Goal: Information Seeking & Learning: Learn about a topic

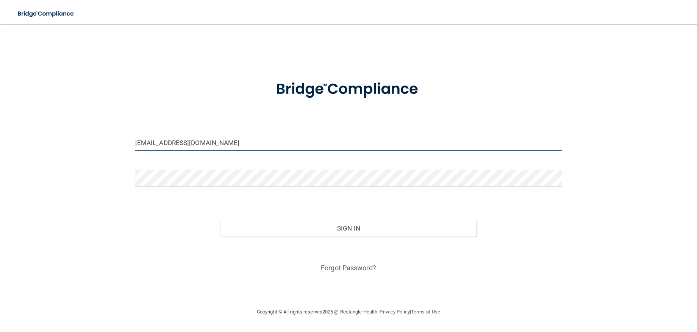
click at [269, 148] on input "esloan@westernohiopodiatry.com" at bounding box center [348, 142] width 426 height 17
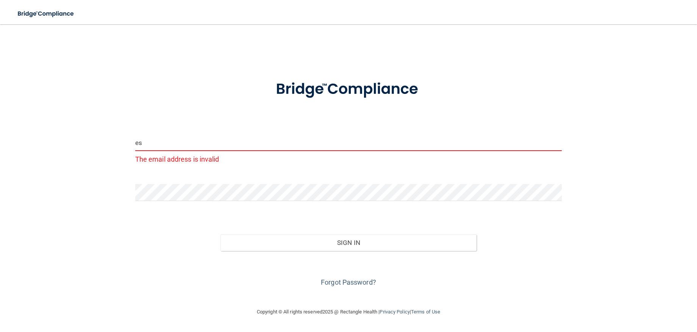
type input "e"
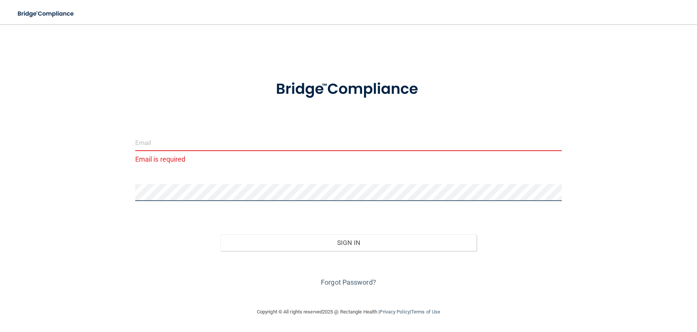
click at [139, 215] on form "Email is required Invalid email/password. You don't have permission to access t…" at bounding box center [348, 179] width 426 height 219
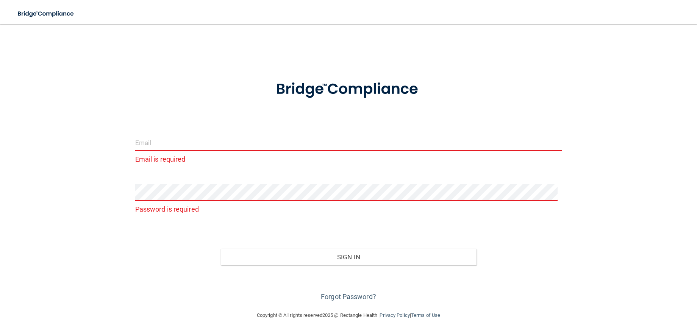
drag, startPoint x: 166, startPoint y: 141, endPoint x: 172, endPoint y: 140, distance: 5.7
click at [166, 141] on input "email" at bounding box center [348, 142] width 426 height 17
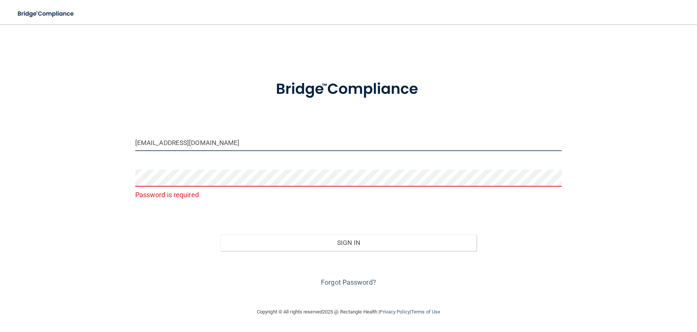
type input "[EMAIL_ADDRESS][DOMAIN_NAME]"
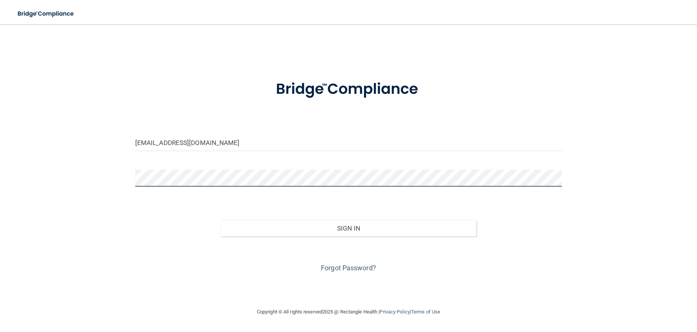
click at [220, 220] on button "Sign In" at bounding box center [348, 228] width 256 height 17
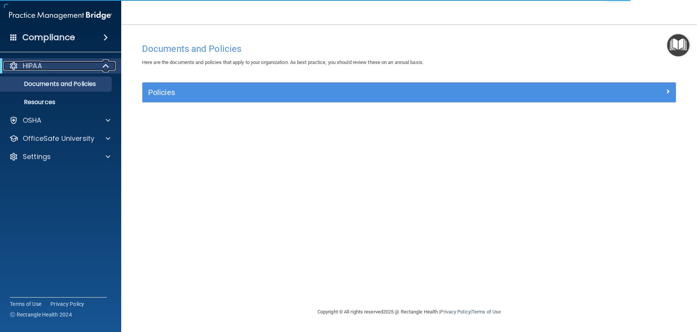
click at [60, 67] on div "HIPAA" at bounding box center [50, 65] width 94 height 9
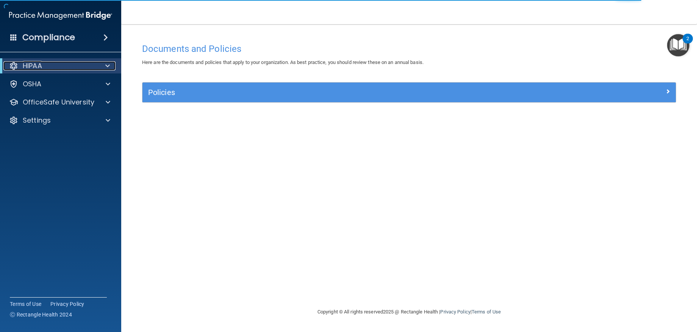
click at [60, 67] on div "HIPAA" at bounding box center [50, 65] width 94 height 9
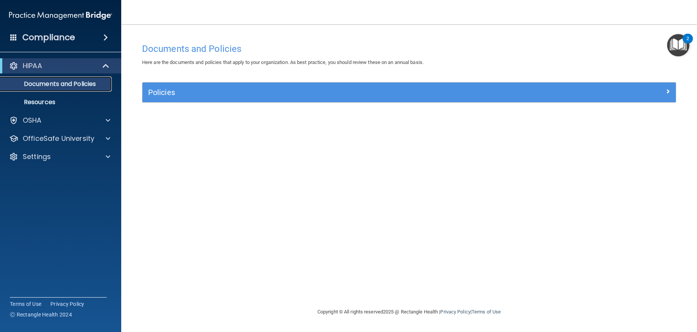
click at [59, 84] on p "Documents and Policies" at bounding box center [56, 84] width 103 height 8
click at [59, 98] on p "Resources" at bounding box center [56, 102] width 103 height 8
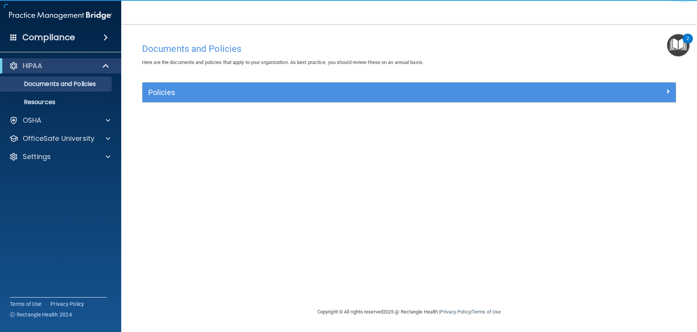
click at [687, 47] on div "2" at bounding box center [687, 44] width 3 height 10
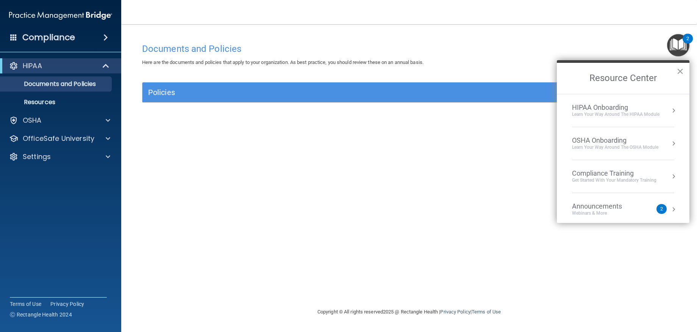
click at [633, 136] on li "OSHA Onboarding Learn your way around the OSHA module" at bounding box center [623, 143] width 102 height 33
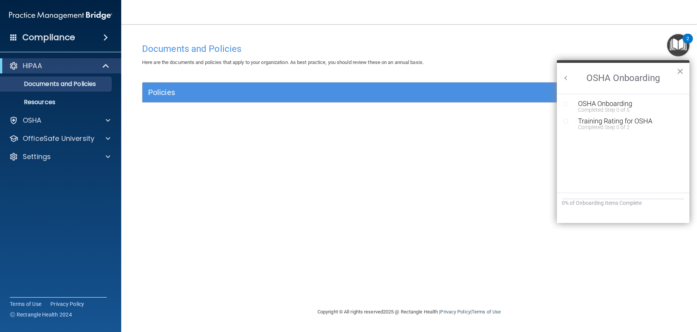
click at [562, 77] on button "Back to Resource Center Home" at bounding box center [566, 78] width 8 height 8
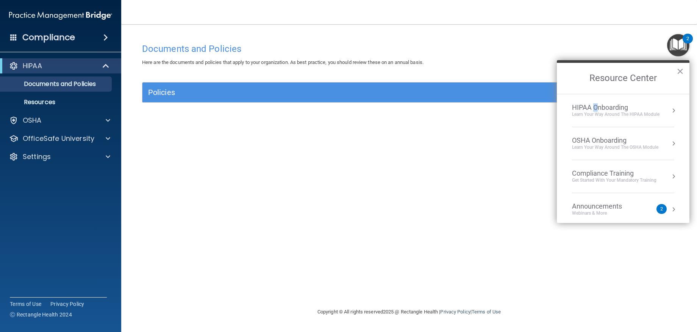
click at [596, 109] on div "HIPAA Onboarding" at bounding box center [615, 107] width 87 height 8
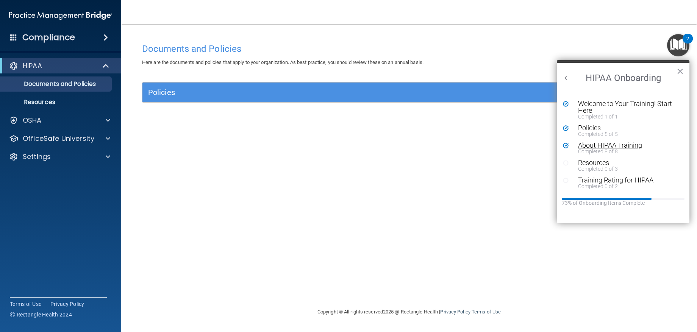
click at [601, 145] on div "About HIPAA Training" at bounding box center [625, 145] width 95 height 7
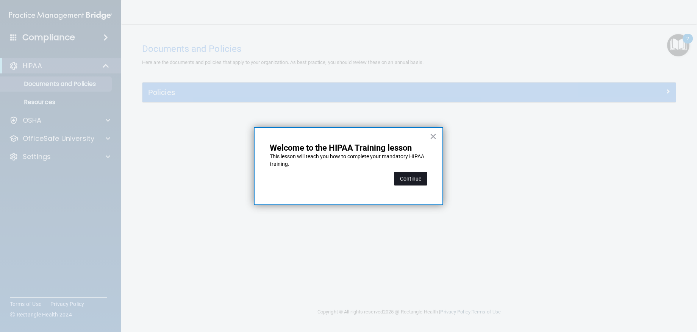
click at [415, 177] on button "Continue" at bounding box center [410, 179] width 33 height 14
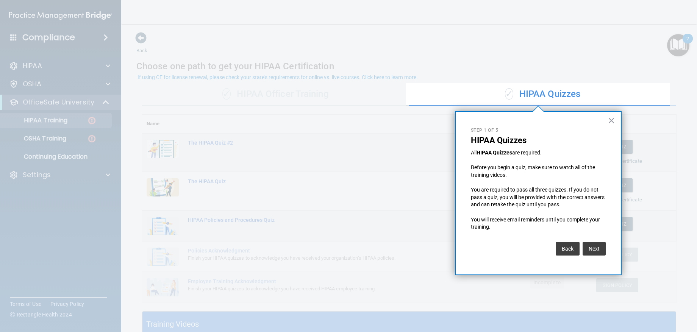
click at [607, 120] on div "× Step 1 of 5 HIPAA Quizzes All HIPAA Quizzes are required. Before you begin a …" at bounding box center [538, 193] width 167 height 164
click at [611, 118] on button "×" at bounding box center [611, 120] width 7 height 12
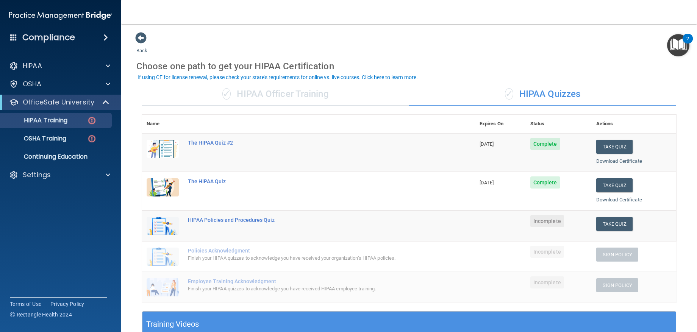
click at [565, 95] on div "✓ HIPAA Quizzes" at bounding box center [542, 94] width 267 height 23
click at [625, 197] on link "Download Certificate" at bounding box center [619, 200] width 46 height 6
click at [612, 161] on link "Download Certificate" at bounding box center [619, 161] width 46 height 6
click at [314, 93] on div "✓ HIPAA Officer Training" at bounding box center [275, 94] width 267 height 23
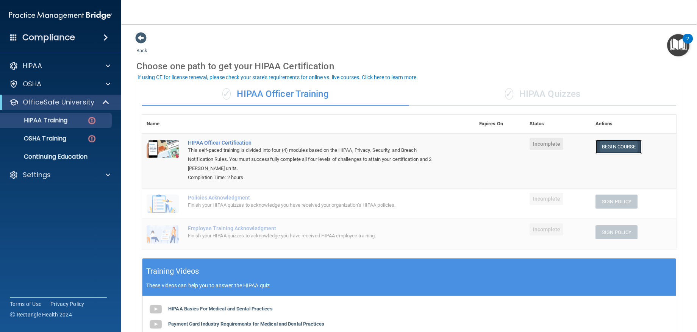
click at [610, 146] on link "Begin Course" at bounding box center [618, 147] width 46 height 14
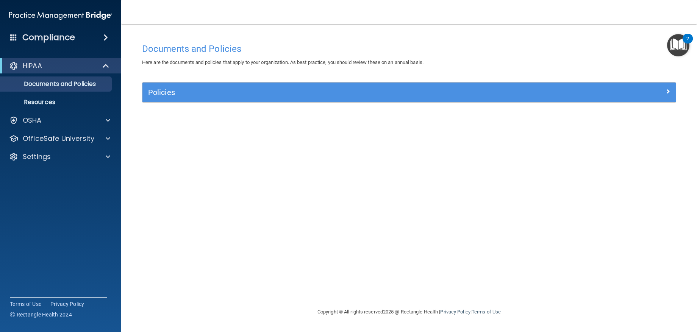
click at [675, 44] on img "Open Resource Center, 2 new notifications" at bounding box center [678, 45] width 22 height 22
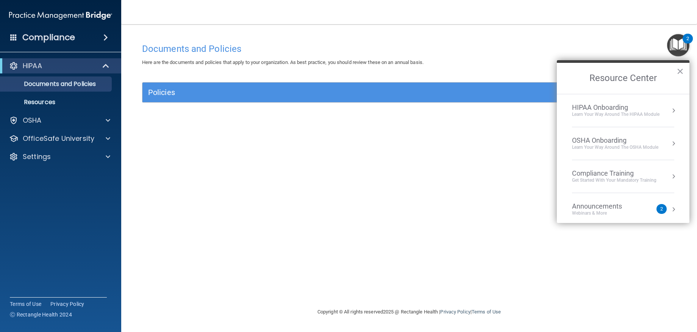
click at [673, 56] on img "Open Resource Center, 2 new notifications" at bounding box center [678, 45] width 22 height 22
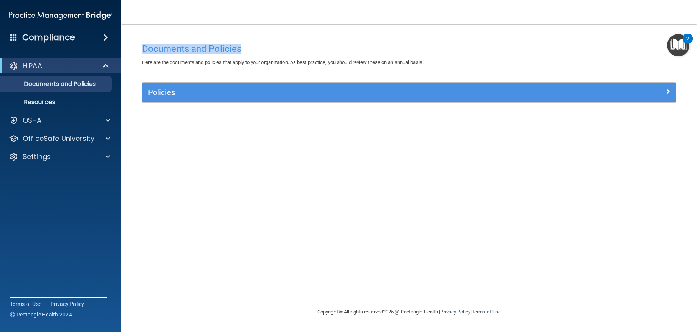
drag, startPoint x: 628, startPoint y: 5, endPoint x: 531, endPoint y: 27, distance: 100.2
click at [600, 36] on div "Toggle navigation CAMRYN WYNE camryn.wyne2022@gmail.com Manage My Enterprise We…" at bounding box center [409, 166] width 576 height 332
click at [240, 17] on nav "Toggle navigation CAMRYN WYNE camryn.wyne2022@gmail.com Manage My Enterprise We…" at bounding box center [409, 12] width 576 height 24
click at [78, 61] on div "HIPAA" at bounding box center [50, 65] width 94 height 9
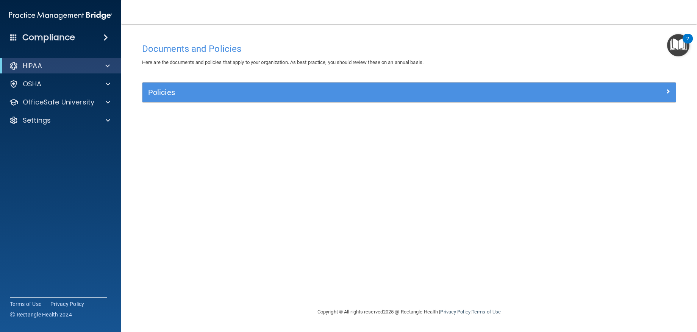
click at [55, 33] on h4 "Compliance" at bounding box center [48, 37] width 53 height 11
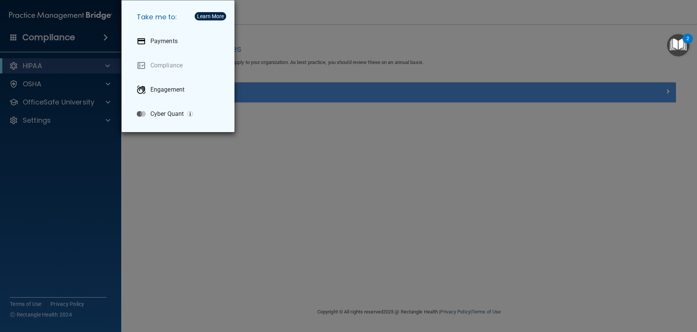
click at [74, 35] on div "Take me to: Payments Compliance Engagement Cyber Quant" at bounding box center [348, 166] width 697 height 332
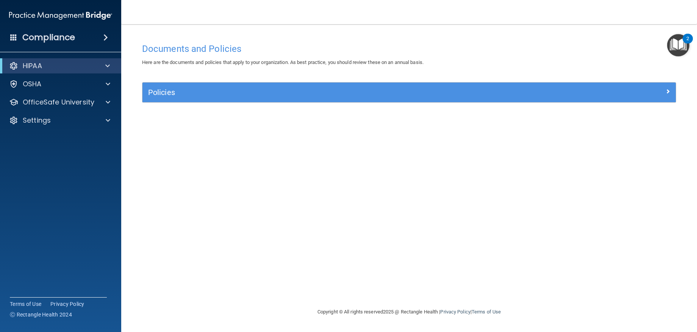
click at [689, 47] on main "Documents and Policies Here are the documents and policies that apply to your o…" at bounding box center [409, 178] width 576 height 308
click at [673, 47] on img "Open Resource Center, 2 new notifications" at bounding box center [678, 45] width 22 height 22
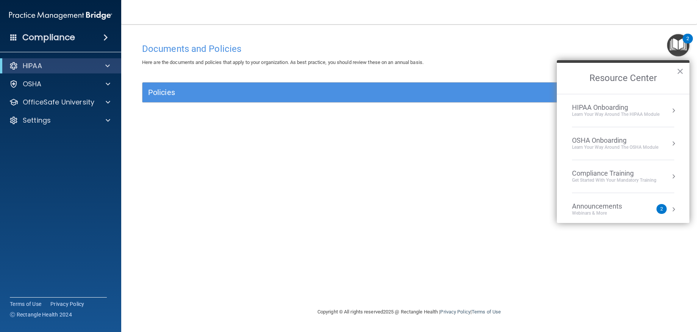
click at [610, 115] on div "Learn Your Way around the HIPAA module" at bounding box center [615, 114] width 87 height 6
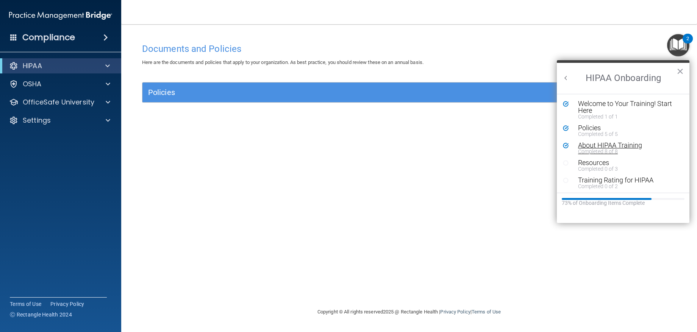
click at [613, 145] on div "About HIPAA Training" at bounding box center [625, 145] width 95 height 7
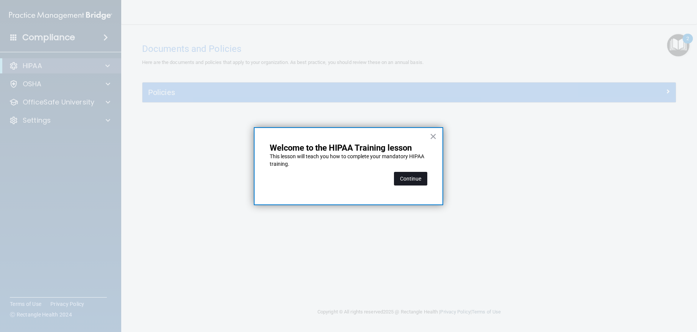
click at [404, 180] on button "Continue" at bounding box center [410, 179] width 33 height 14
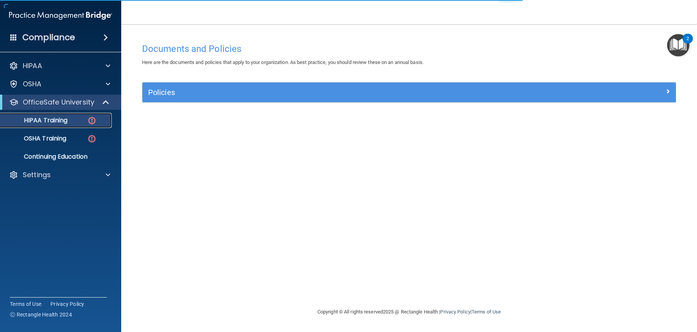
click at [55, 126] on link "HIPAA Training" at bounding box center [51, 120] width 119 height 15
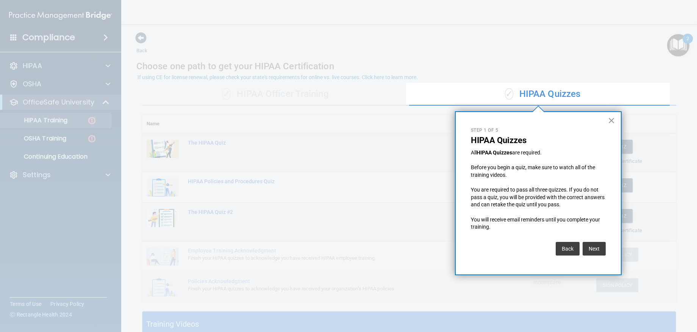
click at [618, 121] on div "× Step 1 of 5 HIPAA Quizzes All HIPAA Quizzes are required. Before you begin a …" at bounding box center [538, 193] width 167 height 164
click at [614, 121] on button "×" at bounding box center [611, 120] width 7 height 12
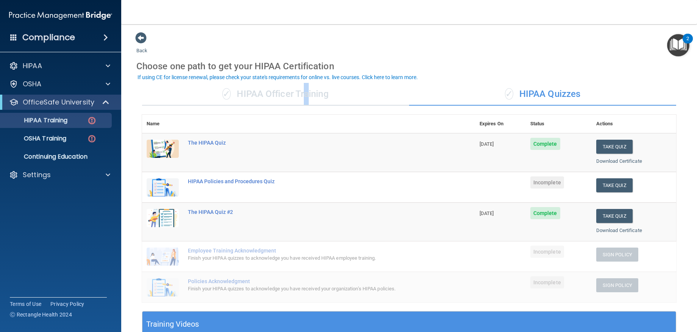
click at [304, 100] on div "✓ HIPAA Officer Training" at bounding box center [275, 94] width 267 height 23
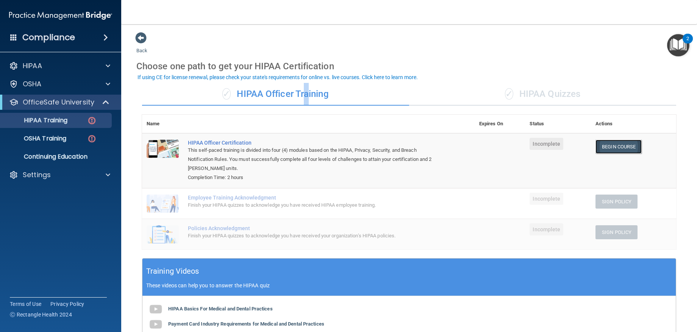
click at [618, 145] on link "Begin Course" at bounding box center [618, 147] width 46 height 14
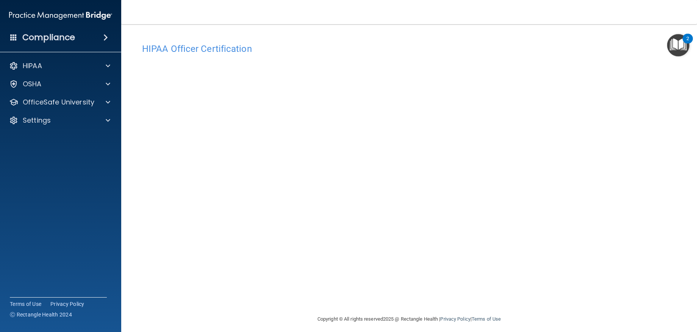
scroll to position [5, 0]
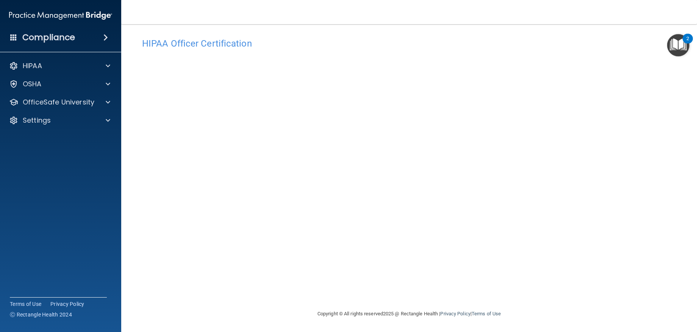
click at [46, 17] on img at bounding box center [60, 15] width 103 height 15
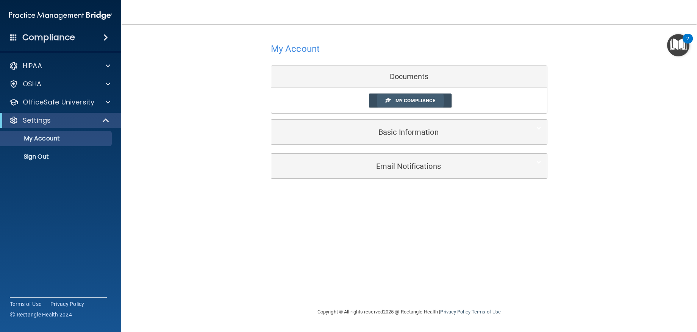
click at [415, 103] on span "My Compliance" at bounding box center [415, 101] width 40 height 6
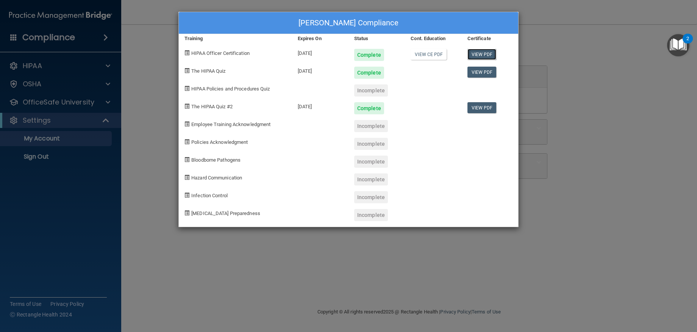
click at [490, 53] on link "View PDF" at bounding box center [481, 54] width 29 height 11
click at [51, 18] on div "CAMRYN WYNE's Compliance Training Expires On Status Cont. Education Certificate…" at bounding box center [348, 166] width 697 height 332
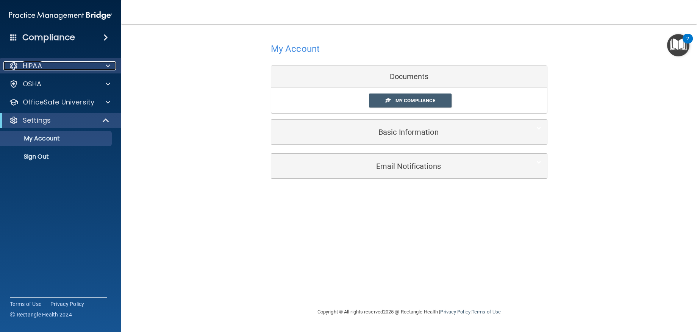
click at [50, 70] on div "HIPAA" at bounding box center [50, 65] width 94 height 9
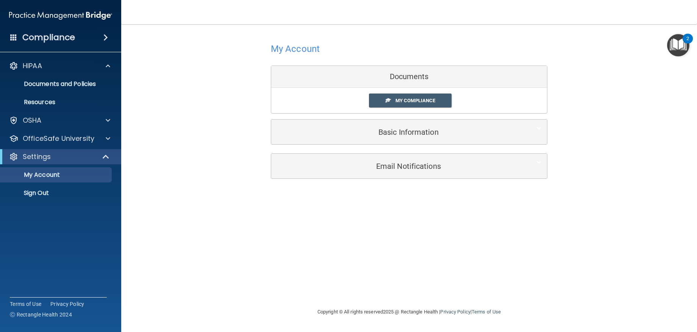
click at [34, 27] on div "Compliance" at bounding box center [61, 23] width 106 height 46
click at [87, 81] on p "Documents and Policies" at bounding box center [56, 84] width 103 height 8
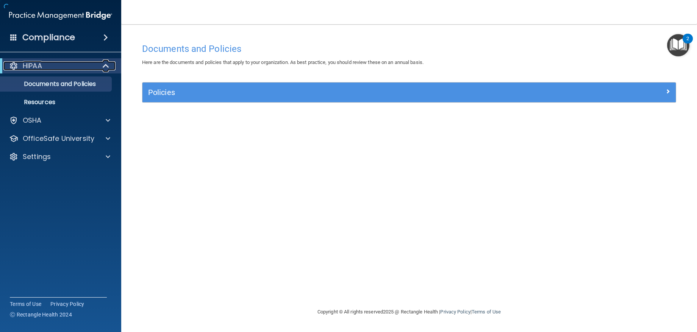
click at [104, 66] on span at bounding box center [106, 65] width 6 height 9
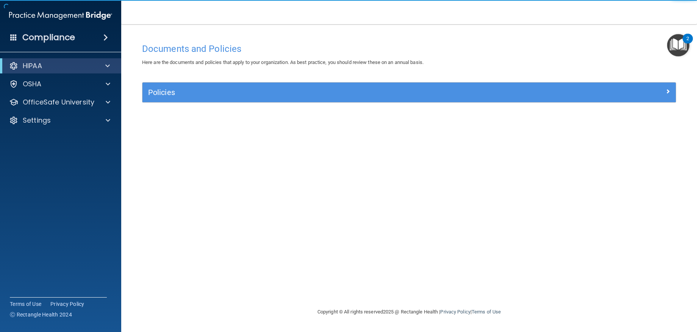
click at [109, 60] on div "HIPAA" at bounding box center [60, 65] width 121 height 15
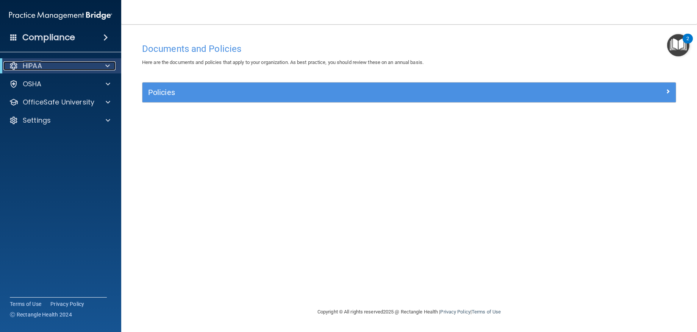
click at [105, 66] on span at bounding box center [107, 65] width 5 height 9
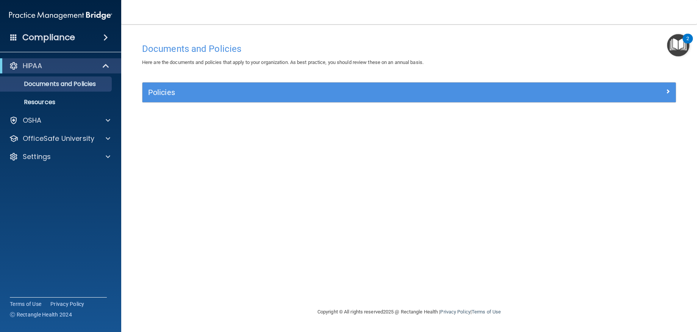
drag, startPoint x: 692, startPoint y: 45, endPoint x: 687, endPoint y: 46, distance: 5.7
click at [693, 45] on main "Documents and Policies Here are the documents and policies that apply to your o…" at bounding box center [409, 178] width 576 height 308
click at [685, 45] on img "Open Resource Center, 2 new notifications" at bounding box center [678, 45] width 22 height 22
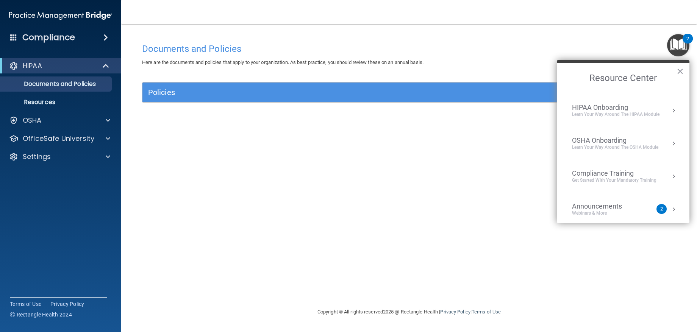
click at [618, 108] on div "HIPAA Onboarding" at bounding box center [615, 107] width 87 height 8
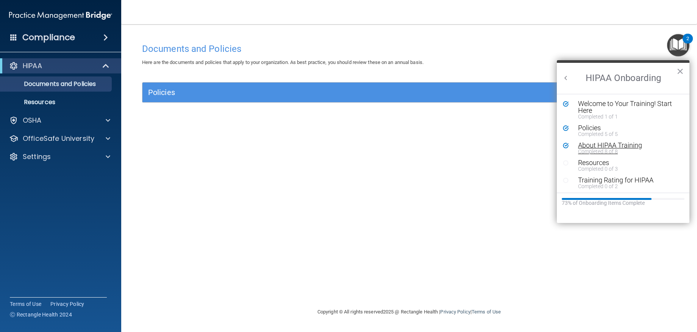
click at [599, 147] on div "About HIPAA Training" at bounding box center [625, 145] width 95 height 7
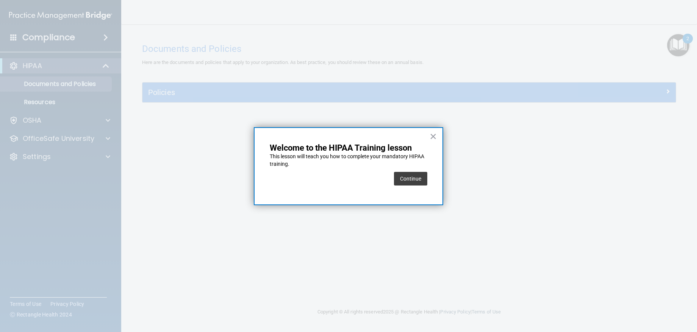
drag, startPoint x: 387, startPoint y: 183, endPoint x: 393, endPoint y: 183, distance: 5.3
click at [388, 183] on div "Continue" at bounding box center [349, 178] width 158 height 21
click at [400, 183] on button "Continue" at bounding box center [410, 179] width 33 height 14
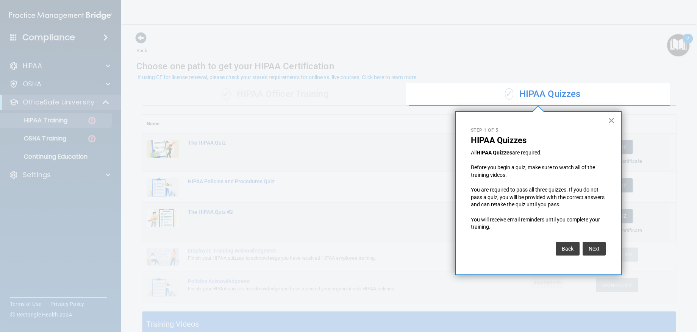
click at [610, 122] on button "×" at bounding box center [611, 120] width 7 height 12
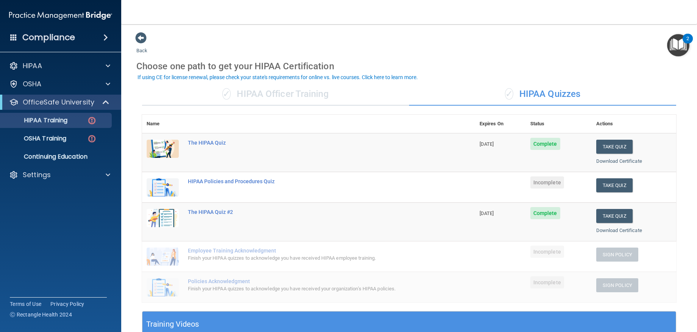
click at [250, 88] on div "✓ HIPAA Officer Training" at bounding box center [275, 94] width 267 height 23
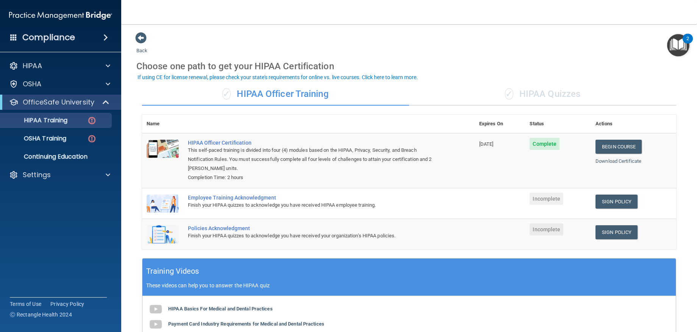
click at [549, 100] on div "✓ HIPAA Quizzes" at bounding box center [542, 94] width 267 height 23
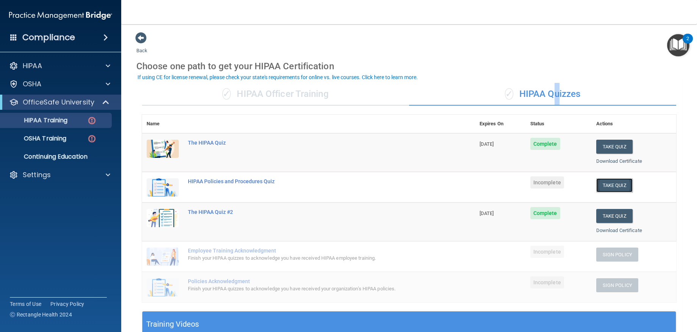
click at [611, 183] on button "Take Quiz" at bounding box center [614, 185] width 36 height 14
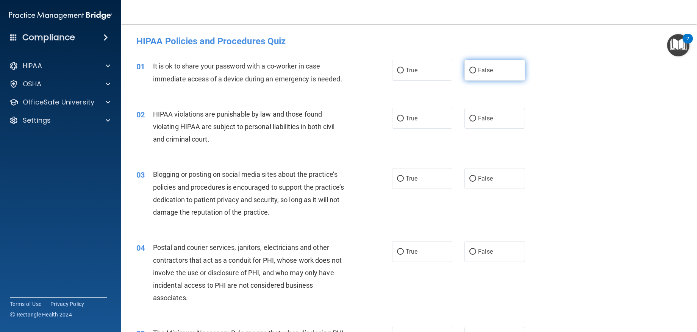
click at [493, 70] on label "False" at bounding box center [494, 70] width 60 height 21
click at [476, 70] on input "False" at bounding box center [472, 71] width 7 height 6
radio input "true"
click at [392, 115] on label "True" at bounding box center [422, 118] width 60 height 21
click at [397, 116] on input "True" at bounding box center [400, 119] width 7 height 6
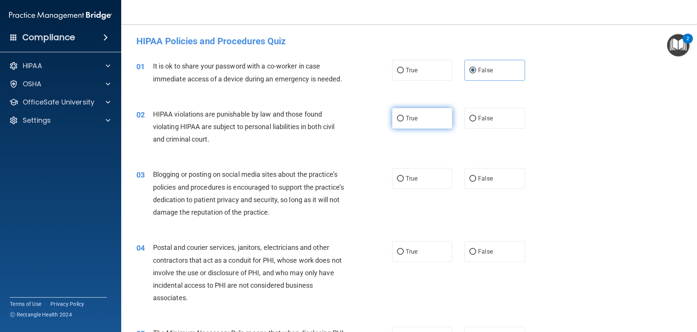
radio input "true"
click at [429, 179] on label "True" at bounding box center [422, 178] width 60 height 21
click at [404, 179] on input "True" at bounding box center [400, 179] width 7 height 6
radio input "true"
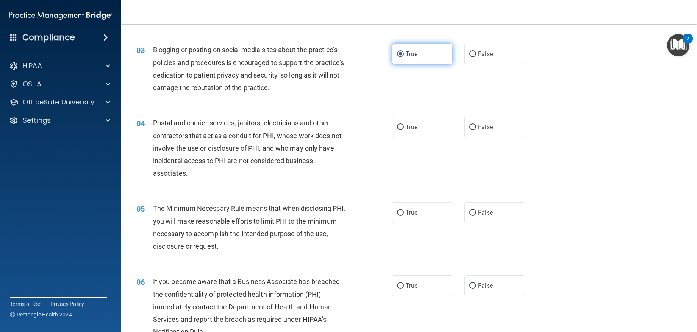
scroll to position [151, 0]
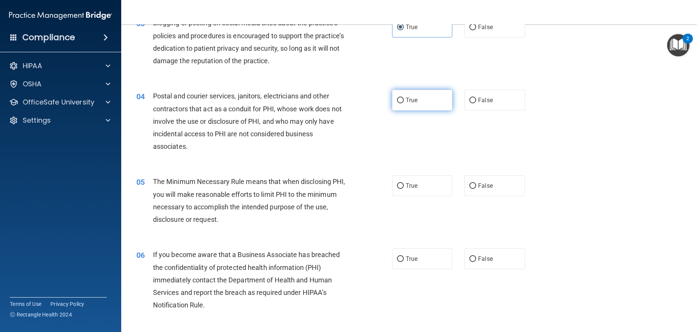
click at [439, 102] on label "True" at bounding box center [422, 100] width 60 height 21
click at [404, 102] on input "True" at bounding box center [400, 101] width 7 height 6
radio input "true"
click at [411, 188] on span "True" at bounding box center [412, 185] width 12 height 7
click at [404, 188] on input "True" at bounding box center [400, 186] width 7 height 6
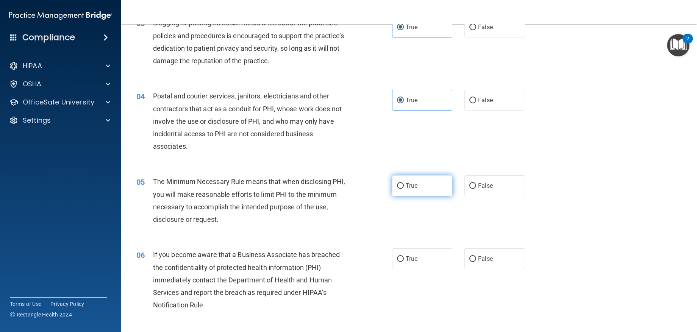
radio input "true"
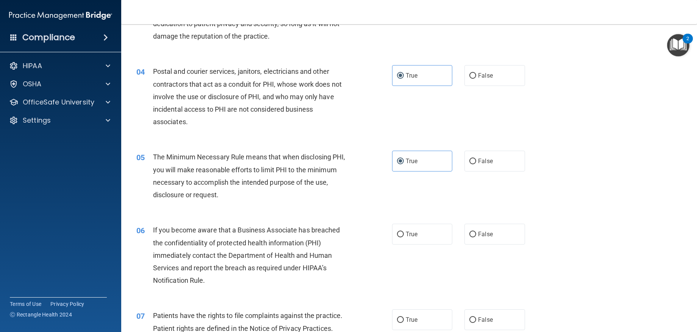
scroll to position [189, 0]
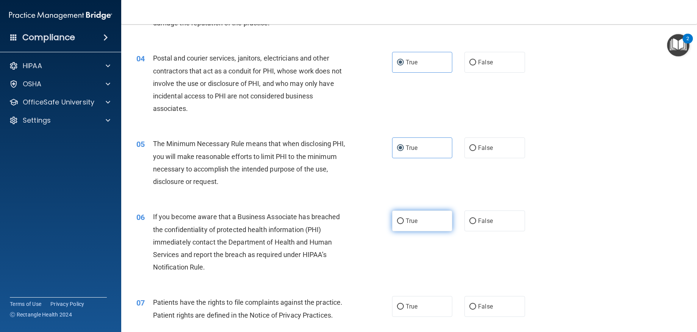
click at [414, 226] on label "True" at bounding box center [422, 221] width 60 height 21
click at [404, 224] on input "True" at bounding box center [400, 222] width 7 height 6
radio input "true"
click at [486, 153] on label "False" at bounding box center [494, 147] width 60 height 21
click at [476, 151] on input "False" at bounding box center [472, 148] width 7 height 6
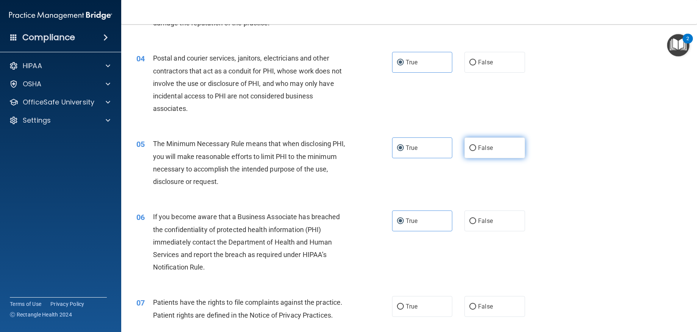
radio input "true"
radio input "false"
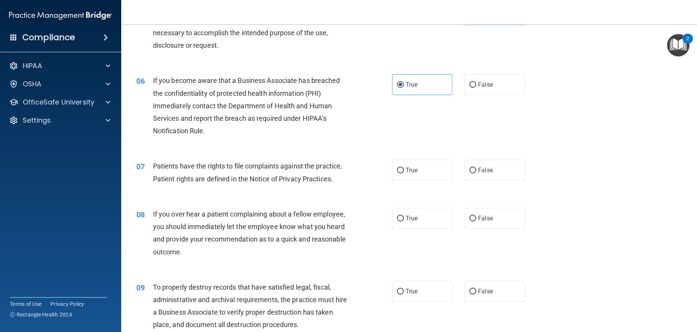
scroll to position [303, 0]
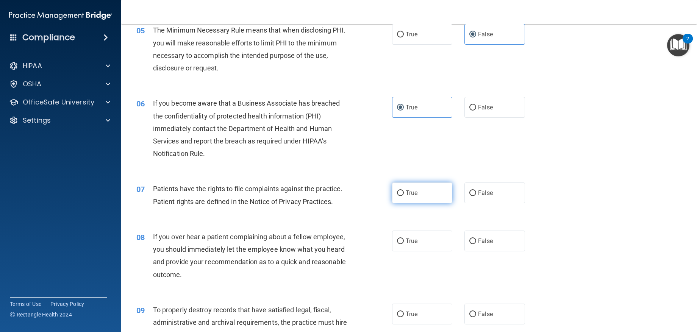
click at [424, 192] on label "True" at bounding box center [422, 193] width 60 height 21
click at [404, 192] on input "True" at bounding box center [400, 193] width 7 height 6
radio input "true"
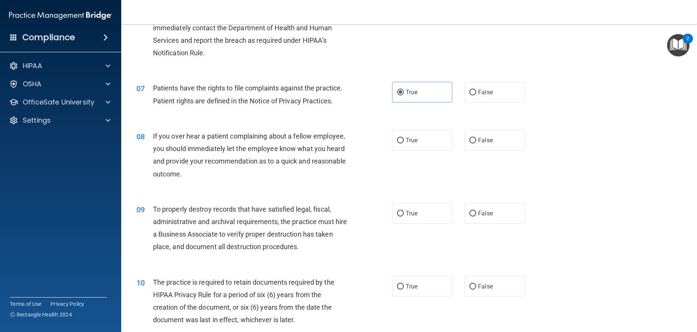
scroll to position [417, 0]
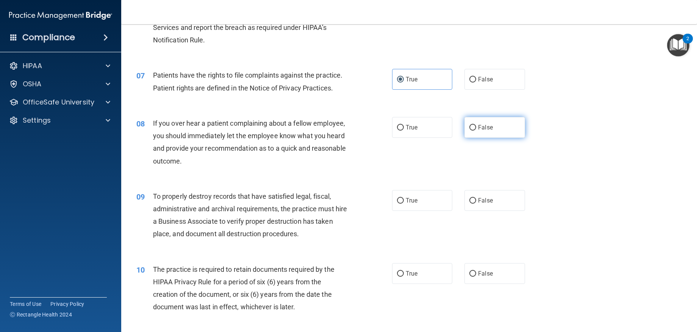
drag, startPoint x: 496, startPoint y: 136, endPoint x: 489, endPoint y: 136, distance: 7.2
click at [496, 136] on label "False" at bounding box center [494, 127] width 60 height 21
click at [476, 131] on input "False" at bounding box center [472, 128] width 7 height 6
radio input "true"
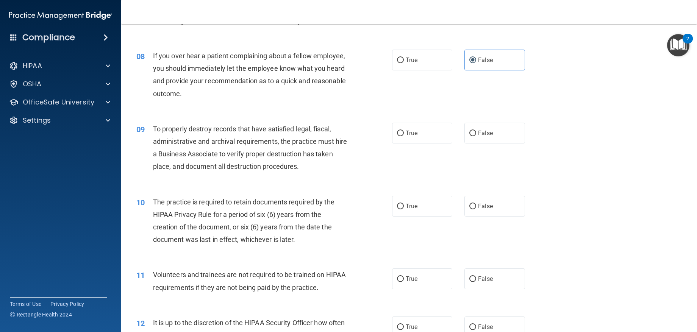
scroll to position [492, 0]
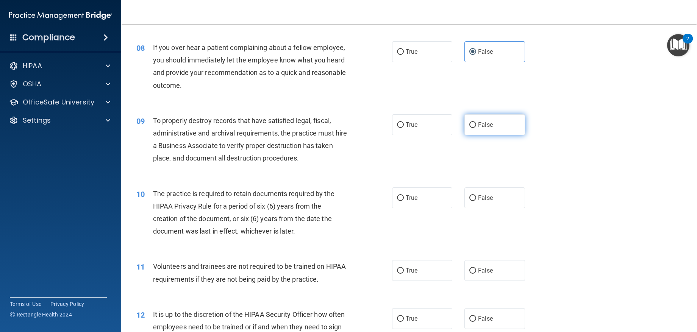
click at [476, 128] on label "False" at bounding box center [494, 124] width 60 height 21
click at [476, 128] on input "False" at bounding box center [472, 125] width 7 height 6
radio input "true"
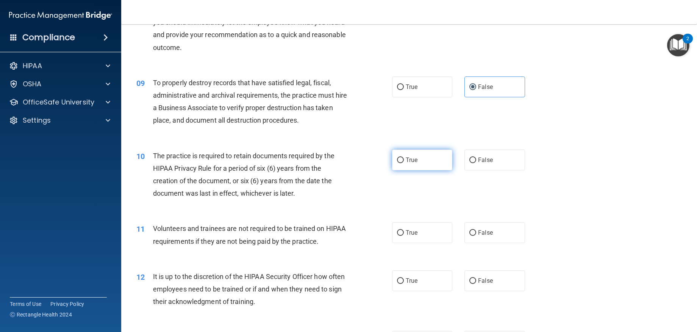
click at [426, 161] on label "True" at bounding box center [422, 160] width 60 height 21
click at [404, 161] on input "True" at bounding box center [400, 161] width 7 height 6
radio input "true"
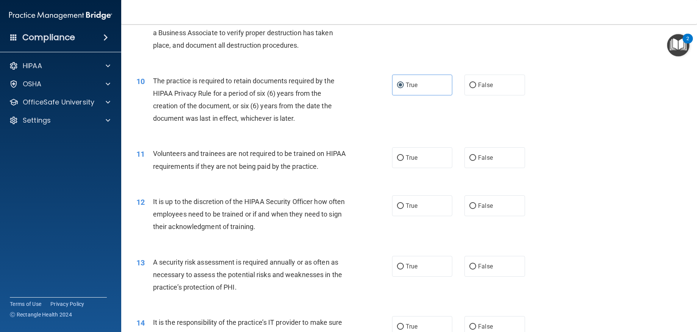
scroll to position [644, 0]
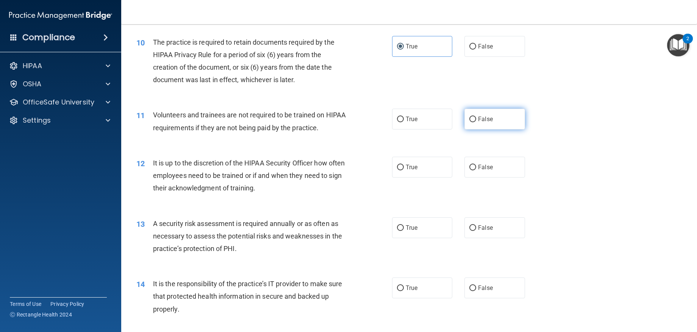
click at [482, 114] on label "False" at bounding box center [494, 119] width 60 height 21
click at [476, 117] on input "False" at bounding box center [472, 120] width 7 height 6
radio input "true"
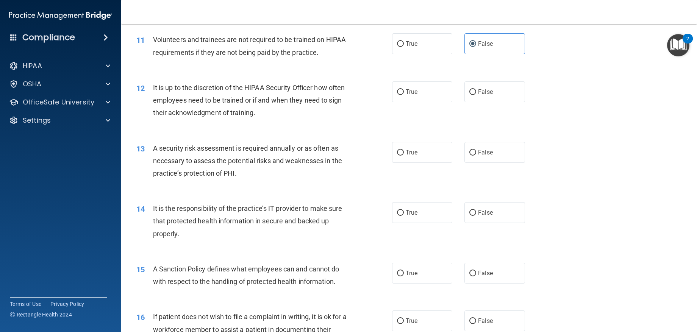
scroll to position [720, 0]
drag, startPoint x: 472, startPoint y: 94, endPoint x: 469, endPoint y: 92, distance: 4.1
click at [471, 93] on label "False" at bounding box center [494, 91] width 60 height 21
drag, startPoint x: 540, startPoint y: 76, endPoint x: 494, endPoint y: 89, distance: 47.4
click at [538, 77] on div "12 It is up to the discretion of the HIPAA Security Officer how often employees…" at bounding box center [409, 102] width 557 height 61
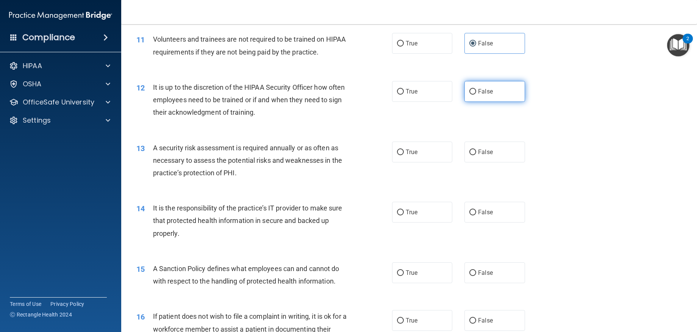
click at [494, 89] on label "False" at bounding box center [494, 91] width 60 height 21
click at [476, 89] on input "False" at bounding box center [472, 92] width 7 height 6
radio input "true"
click at [410, 153] on span "True" at bounding box center [412, 151] width 12 height 7
click at [404, 153] on input "True" at bounding box center [400, 153] width 7 height 6
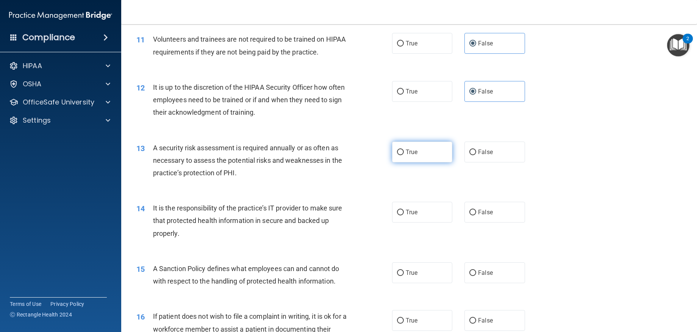
radio input "true"
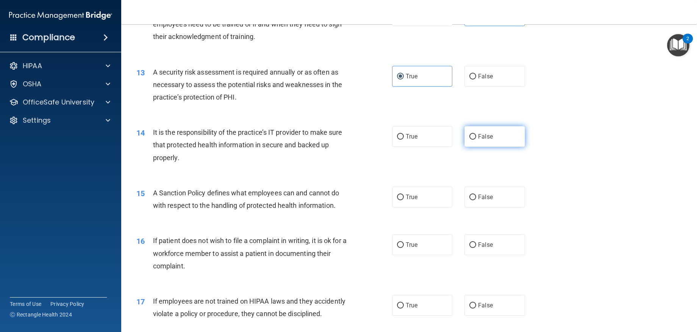
click at [502, 137] on label "False" at bounding box center [494, 136] width 60 height 21
click at [476, 137] on input "False" at bounding box center [472, 137] width 7 height 6
radio input "true"
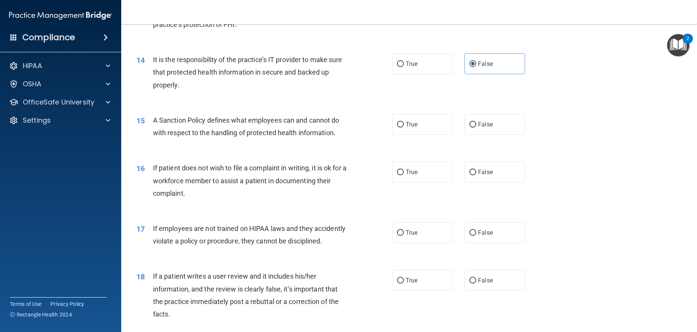
scroll to position [871, 0]
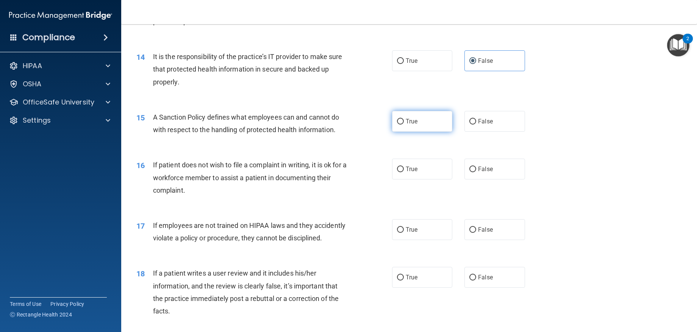
click at [435, 116] on label "True" at bounding box center [422, 121] width 60 height 21
click at [404, 119] on input "True" at bounding box center [400, 122] width 7 height 6
radio input "true"
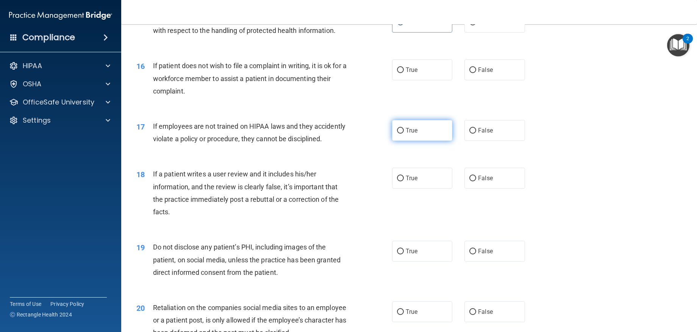
scroll to position [985, 0]
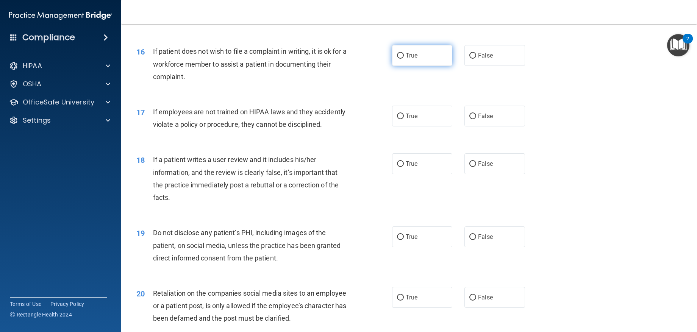
click at [406, 53] on span "True" at bounding box center [412, 55] width 12 height 7
click at [404, 53] on input "True" at bounding box center [400, 56] width 7 height 6
radio input "true"
click at [510, 119] on label "False" at bounding box center [494, 116] width 60 height 21
click at [476, 119] on input "False" at bounding box center [472, 117] width 7 height 6
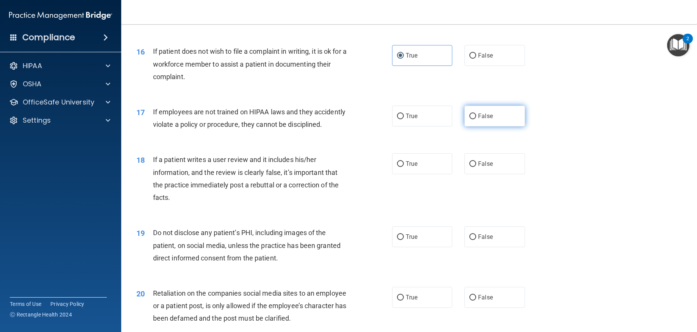
radio input "true"
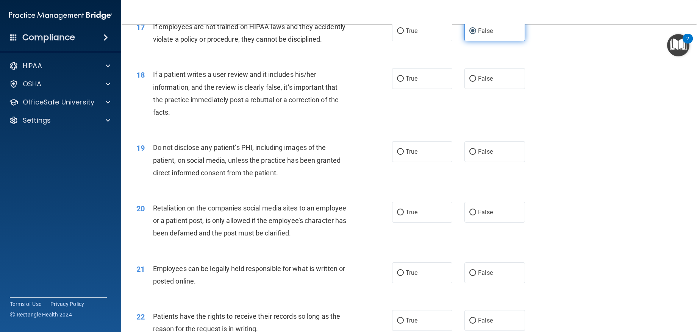
scroll to position [1098, 0]
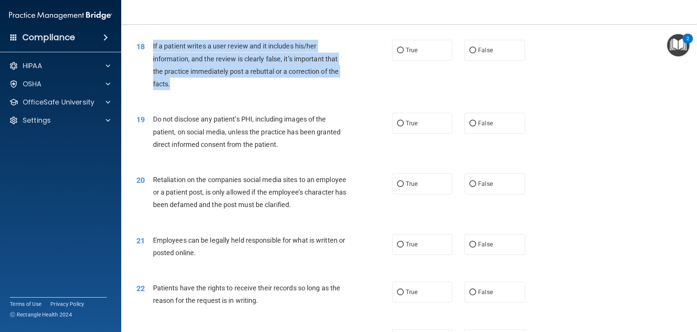
drag, startPoint x: 181, startPoint y: 95, endPoint x: 149, endPoint y: 58, distance: 49.2
click at [149, 58] on div "18 If a patient writes a user review and it includes his/her information, and t…" at bounding box center [264, 67] width 278 height 54
copy div "If a patient writes a user review and it includes his/her information, and the …"
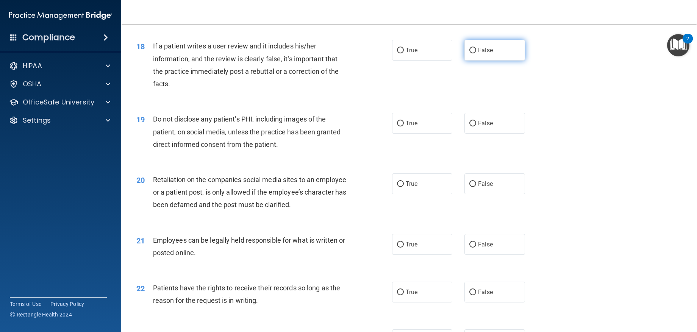
click at [481, 61] on label "False" at bounding box center [494, 50] width 60 height 21
click at [476, 53] on input "False" at bounding box center [472, 51] width 7 height 6
radio input "true"
click at [451, 132] on div "True False" at bounding box center [464, 123] width 145 height 21
click at [424, 134] on label "True" at bounding box center [422, 123] width 60 height 21
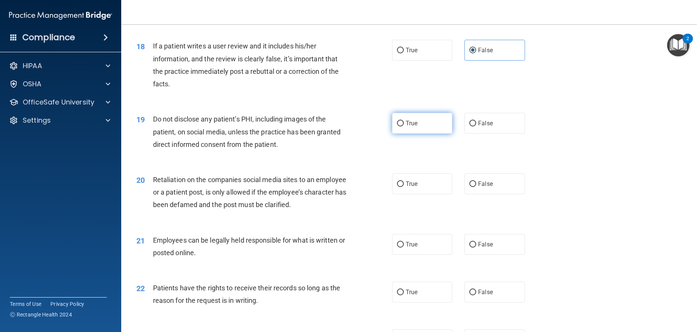
click at [404, 126] on input "True" at bounding box center [400, 124] width 7 height 6
radio input "true"
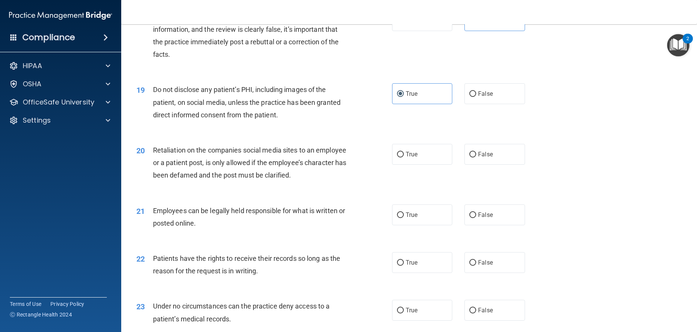
scroll to position [1174, 0]
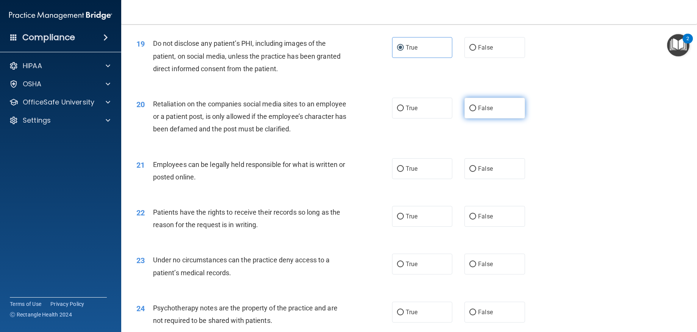
drag, startPoint x: 492, startPoint y: 120, endPoint x: 488, endPoint y: 120, distance: 3.9
click at [490, 119] on label "False" at bounding box center [494, 108] width 60 height 21
click at [476, 111] on input "False" at bounding box center [472, 109] width 7 height 6
radio input "true"
click at [433, 179] on label "True" at bounding box center [422, 168] width 60 height 21
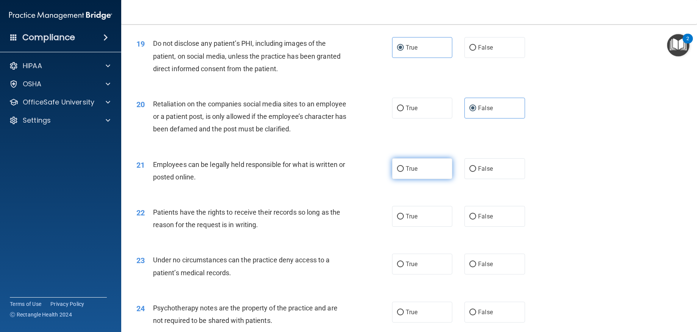
click at [404, 172] on input "True" at bounding box center [400, 169] width 7 height 6
radio input "true"
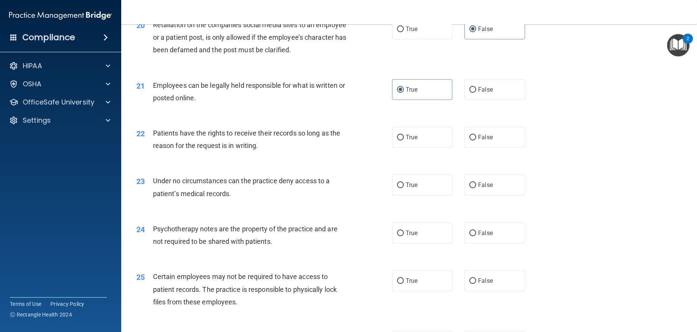
scroll to position [1288, 0]
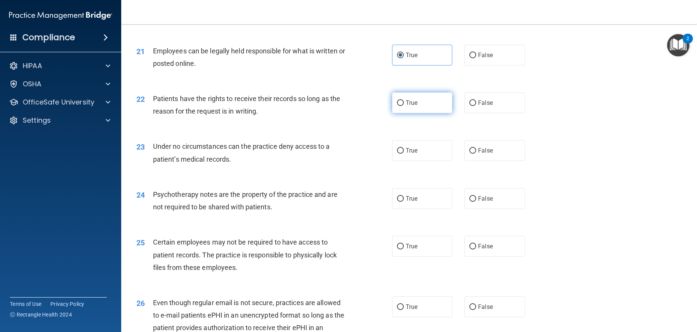
click at [399, 109] on label "True" at bounding box center [422, 102] width 60 height 21
click at [399, 106] on input "True" at bounding box center [400, 103] width 7 height 6
radio input "true"
click at [52, 226] on accordion "HIPAA Documents and Policies Report an Incident Business Associates Emergency P…" at bounding box center [61, 144] width 122 height 179
click at [432, 161] on label "True" at bounding box center [422, 150] width 60 height 21
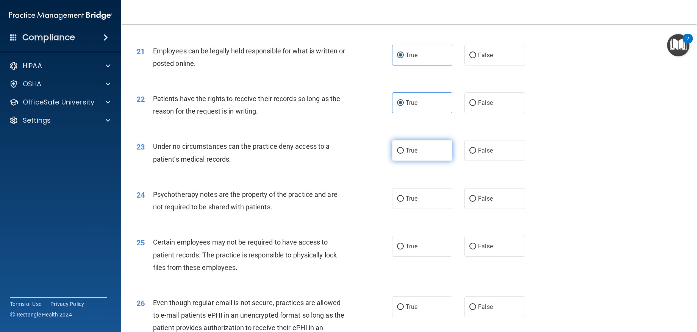
click at [404, 154] on input "True" at bounding box center [400, 151] width 7 height 6
radio input "true"
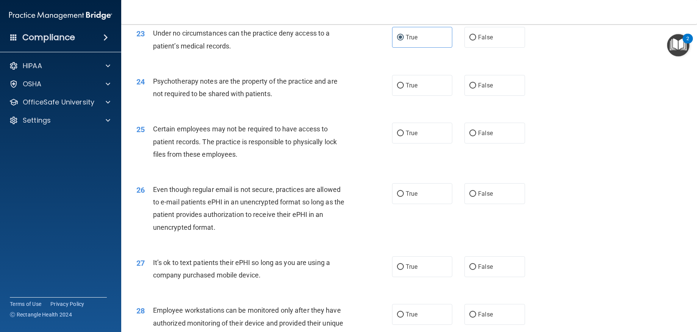
scroll to position [1401, 0]
drag, startPoint x: 411, startPoint y: 105, endPoint x: 405, endPoint y: 101, distance: 7.3
click at [411, 95] on label "True" at bounding box center [422, 85] width 60 height 21
click at [404, 88] on input "True" at bounding box center [400, 86] width 7 height 6
radio input "true"
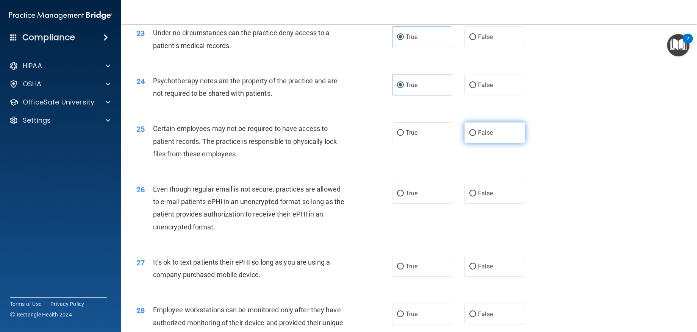
click at [475, 143] on label "False" at bounding box center [494, 132] width 60 height 21
click at [475, 136] on input "False" at bounding box center [472, 133] width 7 height 6
radio input "true"
click at [417, 201] on label "True" at bounding box center [422, 193] width 60 height 21
click at [404, 197] on input "True" at bounding box center [400, 194] width 7 height 6
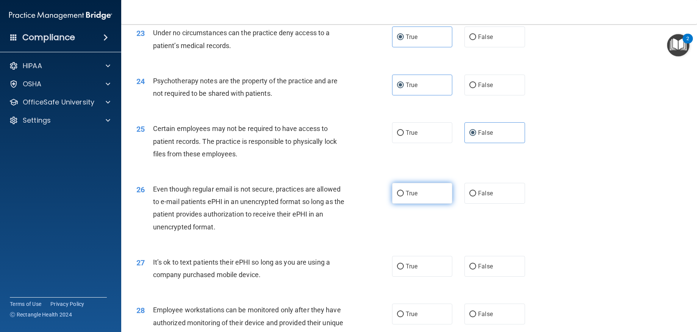
radio input "true"
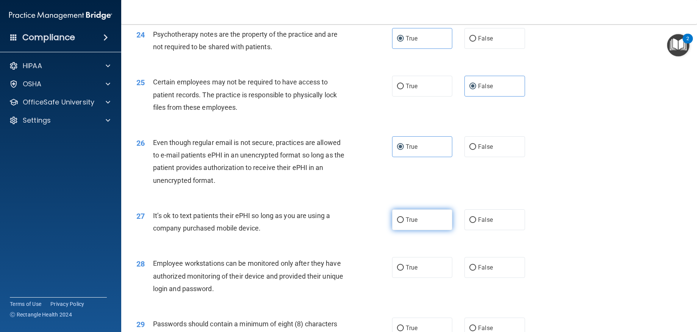
scroll to position [1553, 0]
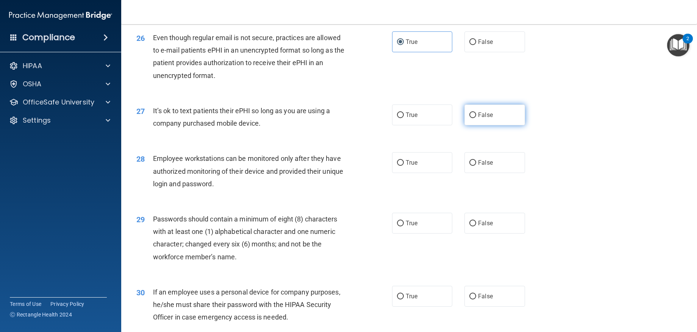
click at [497, 125] on label "False" at bounding box center [494, 115] width 60 height 21
click at [476, 118] on input "False" at bounding box center [472, 115] width 7 height 6
radio input "true"
click at [426, 173] on label "True" at bounding box center [422, 162] width 60 height 21
click at [404, 166] on input "True" at bounding box center [400, 163] width 7 height 6
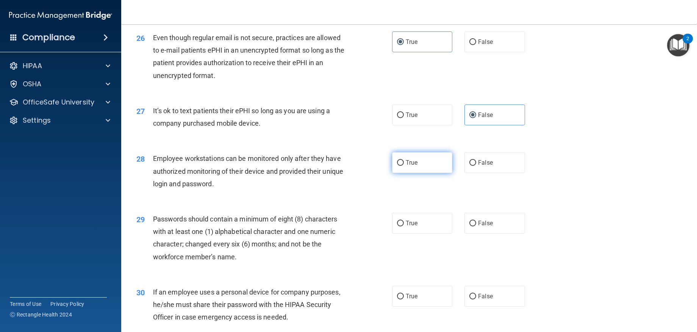
radio input "true"
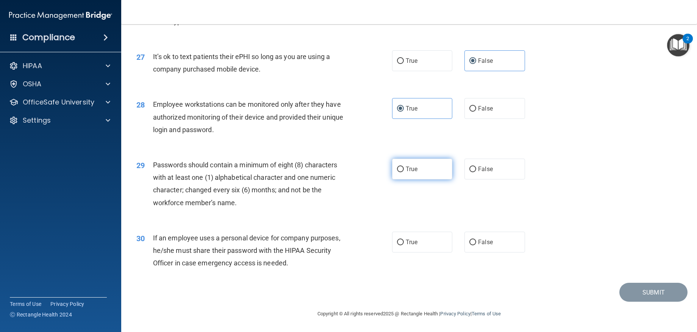
click at [406, 163] on label "True" at bounding box center [422, 169] width 60 height 21
click at [404, 167] on input "True" at bounding box center [400, 170] width 7 height 6
radio input "true"
click at [492, 246] on label "False" at bounding box center [494, 242] width 60 height 21
click at [476, 245] on input "False" at bounding box center [472, 243] width 7 height 6
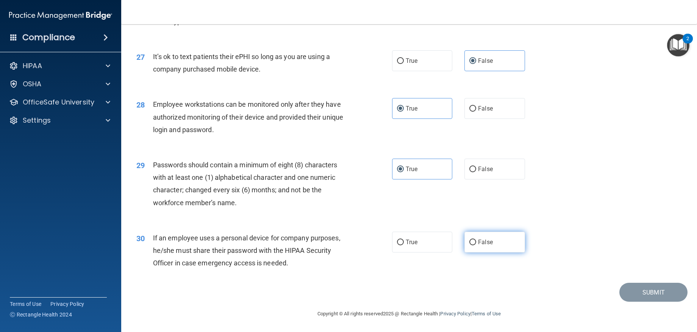
radio input "true"
click at [623, 288] on button "Submit" at bounding box center [653, 292] width 68 height 19
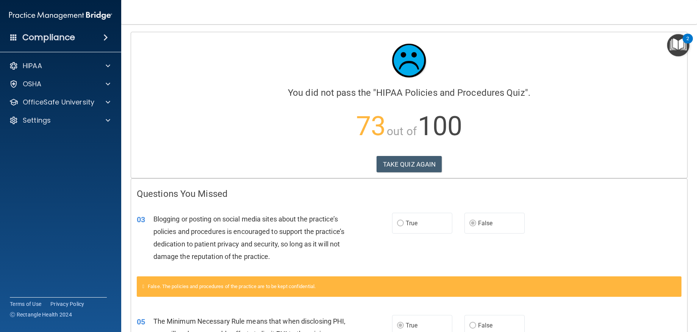
click at [687, 115] on main "Calculating your score.... You did not pass the " HIPAA Policies and Procedures…" at bounding box center [409, 178] width 576 height 308
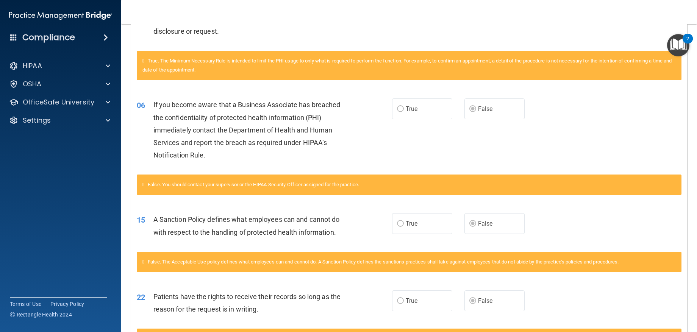
scroll to position [341, 0]
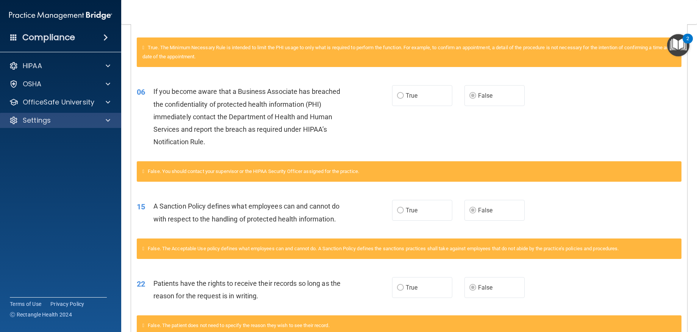
click at [68, 128] on div "Settings" at bounding box center [61, 120] width 122 height 15
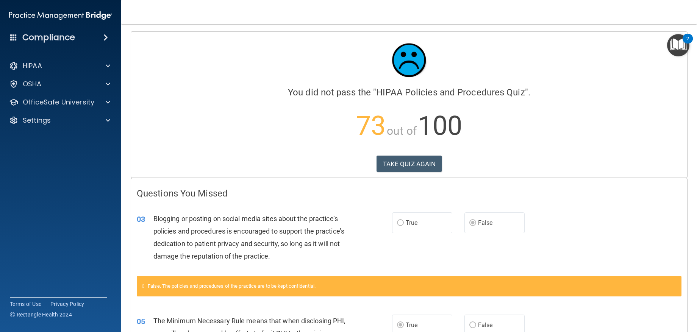
scroll to position [0, 0]
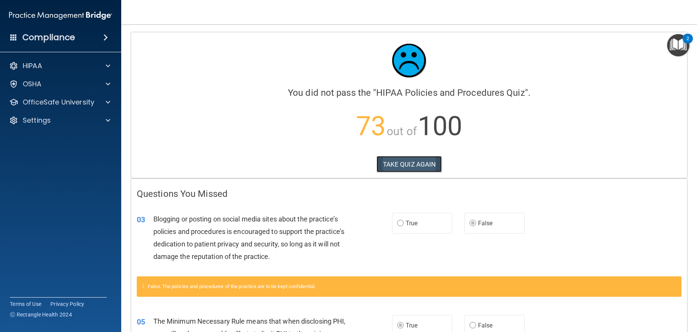
click at [418, 164] on button "TAKE QUIZ AGAIN" at bounding box center [409, 164] width 66 height 17
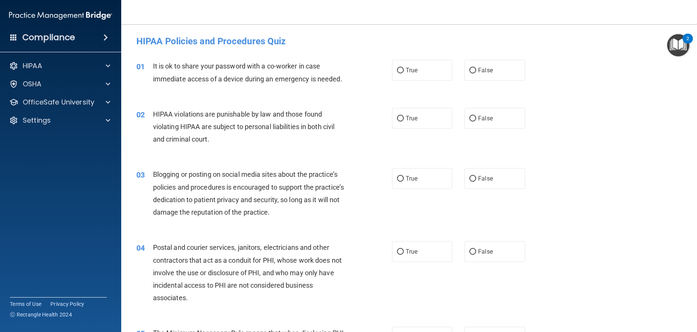
click at [58, 132] on div "HIPAA Documents and Policies Report an Incident Business Associates Emergency P…" at bounding box center [61, 94] width 122 height 79
click at [496, 74] on label "False" at bounding box center [494, 70] width 60 height 21
click at [476, 73] on input "False" at bounding box center [472, 71] width 7 height 6
radio input "true"
drag, startPoint x: 412, startPoint y: 122, endPoint x: 406, endPoint y: 125, distance: 6.6
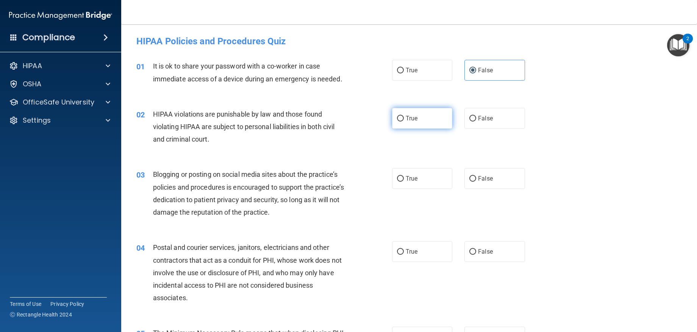
click at [412, 122] on label "True" at bounding box center [422, 118] width 60 height 21
click at [404, 122] on input "True" at bounding box center [400, 119] width 7 height 6
radio input "true"
click at [488, 184] on label "False" at bounding box center [494, 178] width 60 height 21
click at [476, 182] on input "False" at bounding box center [472, 179] width 7 height 6
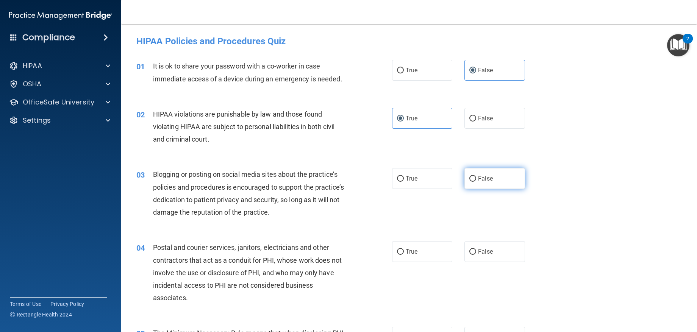
radio input "true"
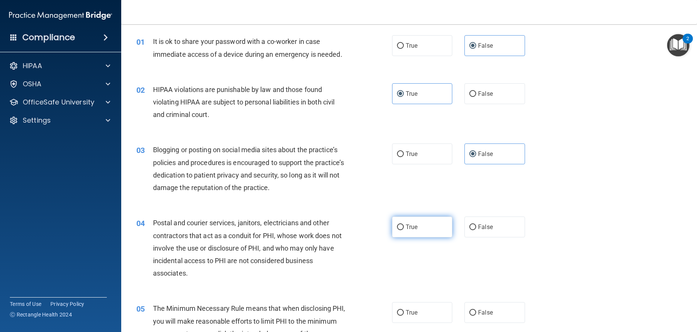
scroll to position [38, 0]
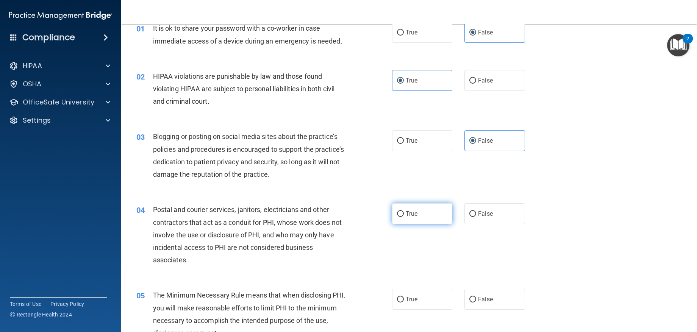
click at [414, 217] on label "True" at bounding box center [422, 213] width 60 height 21
click at [404, 217] on input "True" at bounding box center [400, 214] width 7 height 6
radio input "true"
click at [399, 302] on input "True" at bounding box center [400, 300] width 7 height 6
radio input "true"
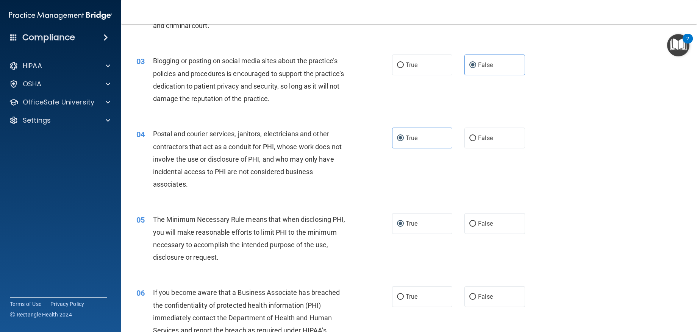
scroll to position [189, 0]
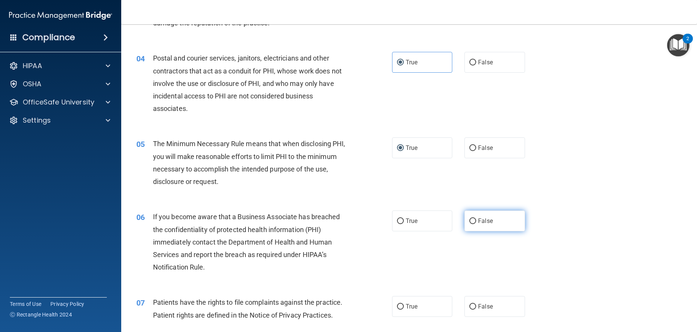
click at [471, 225] on label "False" at bounding box center [494, 221] width 60 height 21
click at [471, 224] on input "False" at bounding box center [472, 222] width 7 height 6
radio input "true"
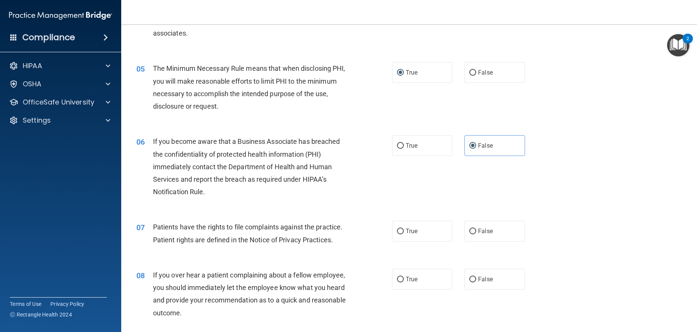
scroll to position [265, 0]
click at [388, 224] on div "07 Patients have the rights to file complaints against the practice. Patient ri…" at bounding box center [264, 234] width 278 height 29
click at [413, 226] on label "True" at bounding box center [422, 230] width 60 height 21
click at [404, 228] on input "True" at bounding box center [400, 231] width 7 height 6
radio input "true"
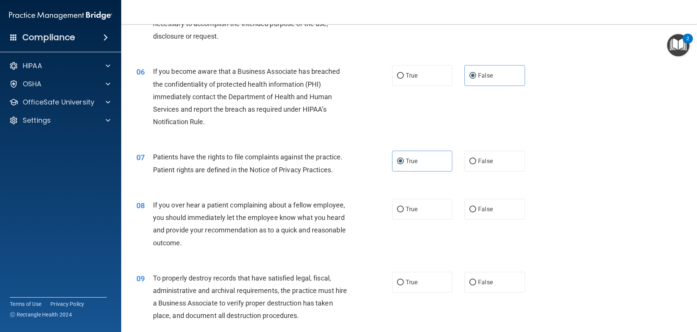
scroll to position [341, 0]
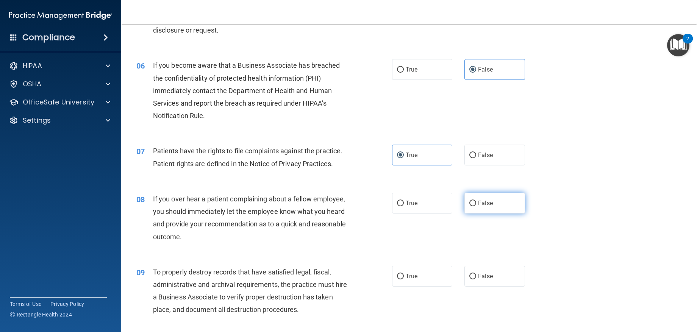
click at [481, 199] on label "False" at bounding box center [494, 203] width 60 height 21
click at [476, 201] on input "False" at bounding box center [472, 204] width 7 height 6
radio input "true"
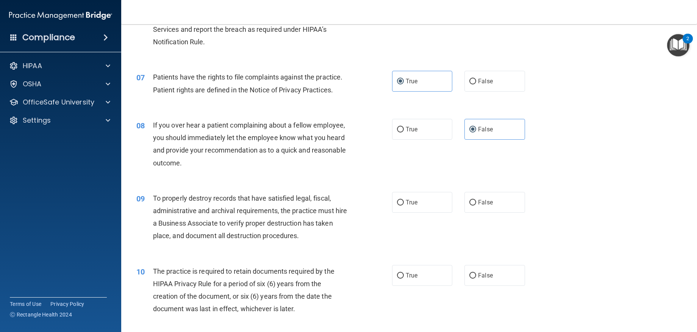
scroll to position [454, 0]
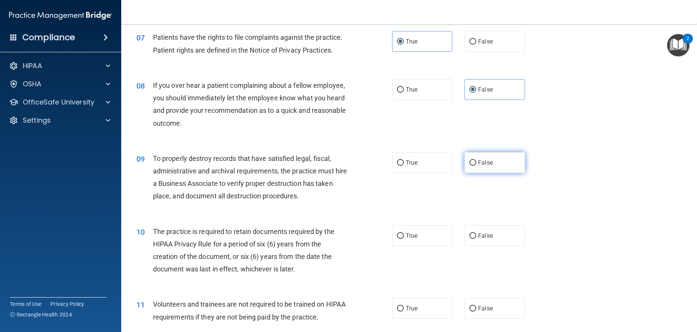
click at [498, 164] on label "False" at bounding box center [494, 162] width 60 height 21
click at [476, 164] on input "False" at bounding box center [472, 163] width 7 height 6
radio input "true"
click at [392, 244] on label "True" at bounding box center [422, 235] width 60 height 21
click at [397, 239] on input "True" at bounding box center [400, 236] width 7 height 6
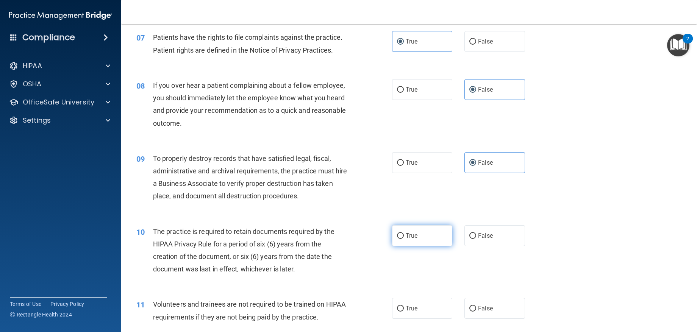
radio input "true"
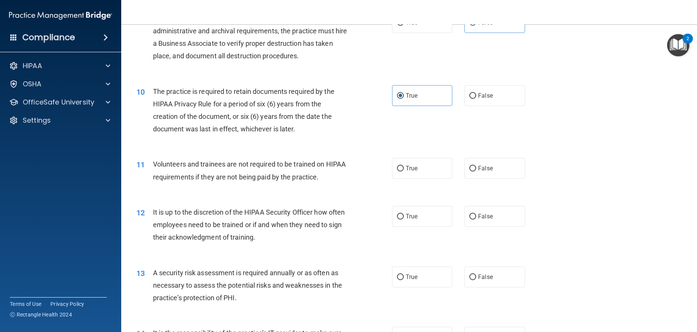
scroll to position [606, 0]
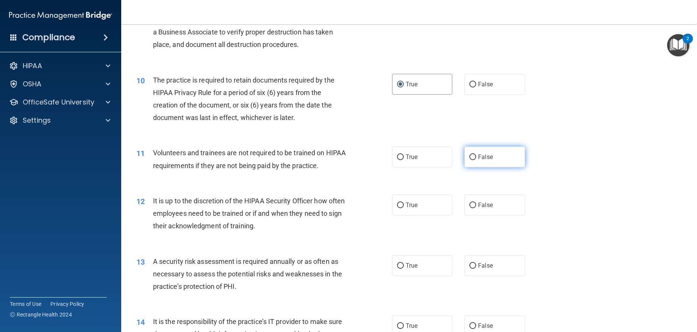
click at [491, 152] on label "False" at bounding box center [494, 157] width 60 height 21
click at [476, 155] on input "False" at bounding box center [472, 158] width 7 height 6
radio input "true"
click at [436, 153] on label "True" at bounding box center [422, 157] width 60 height 21
click at [404, 155] on input "True" at bounding box center [400, 158] width 7 height 6
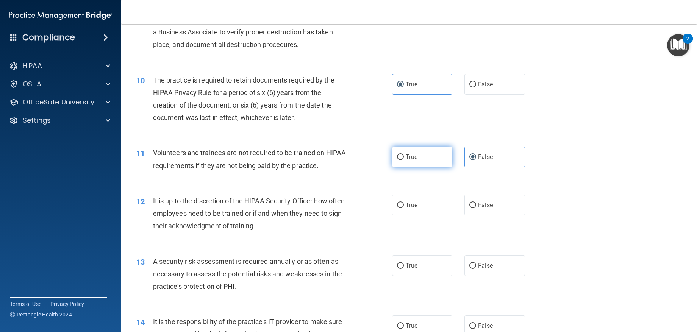
radio input "true"
click at [504, 150] on label "False" at bounding box center [494, 157] width 60 height 21
click at [476, 155] on input "False" at bounding box center [472, 158] width 7 height 6
radio input "true"
radio input "false"
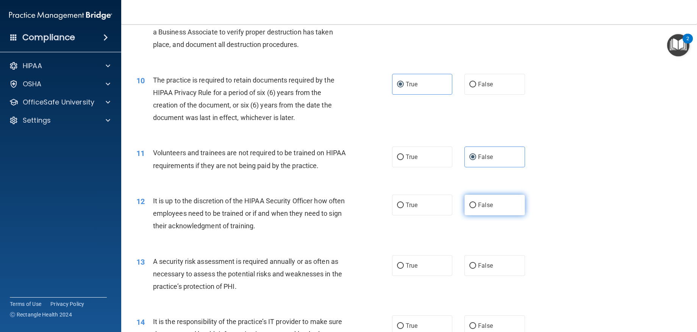
click at [499, 206] on label "False" at bounding box center [494, 205] width 60 height 21
click at [476, 206] on input "False" at bounding box center [472, 206] width 7 height 6
radio input "true"
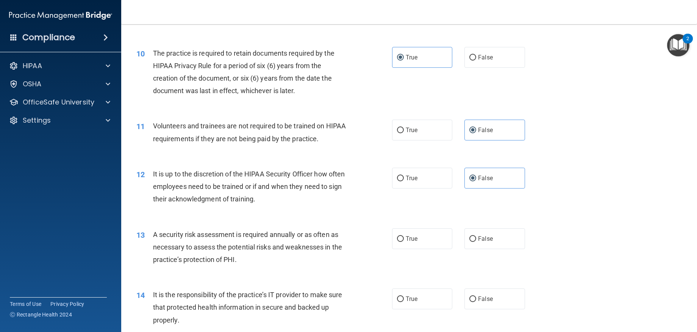
scroll to position [757, 0]
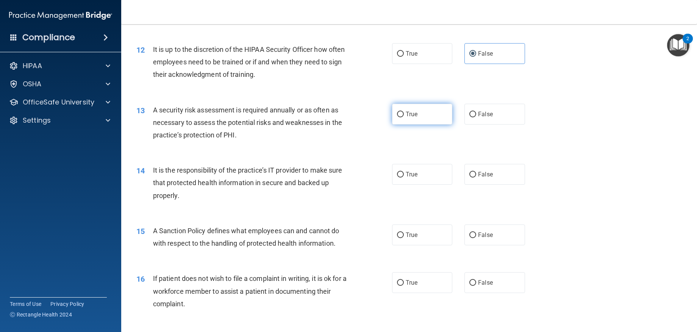
click at [427, 111] on label "True" at bounding box center [422, 114] width 60 height 21
click at [404, 112] on input "True" at bounding box center [400, 115] width 7 height 6
radio input "true"
click at [501, 179] on label "False" at bounding box center [494, 174] width 60 height 21
click at [476, 178] on input "False" at bounding box center [472, 175] width 7 height 6
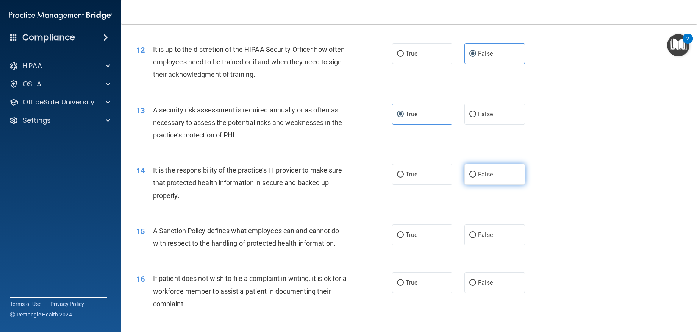
radio input "true"
click at [10, 2] on div "Compliance" at bounding box center [61, 23] width 106 height 46
click at [512, 232] on label "False" at bounding box center [494, 235] width 60 height 21
click at [476, 233] on input "False" at bounding box center [472, 236] width 7 height 6
radio input "true"
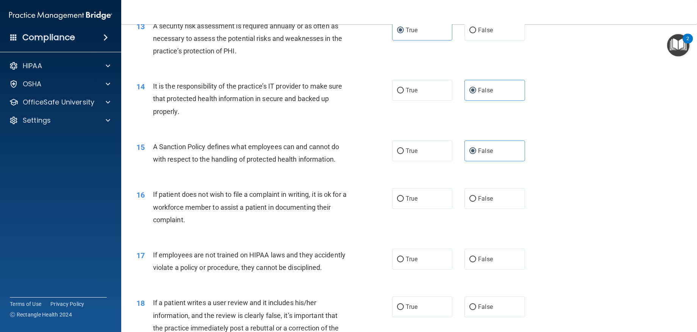
scroll to position [871, 0]
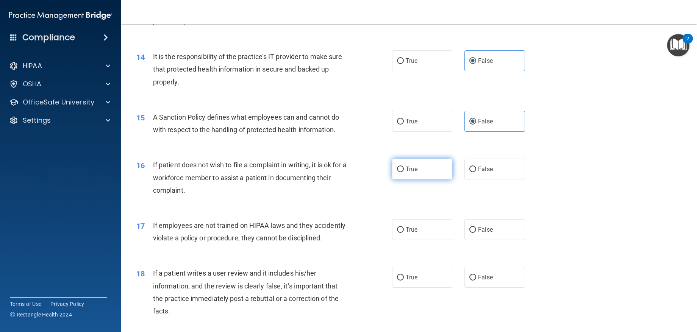
click at [410, 173] on label "True" at bounding box center [422, 169] width 60 height 21
click at [404, 172] on input "True" at bounding box center [400, 170] width 7 height 6
radio input "true"
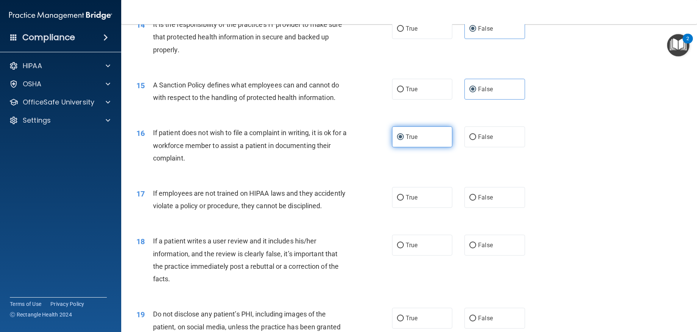
scroll to position [947, 0]
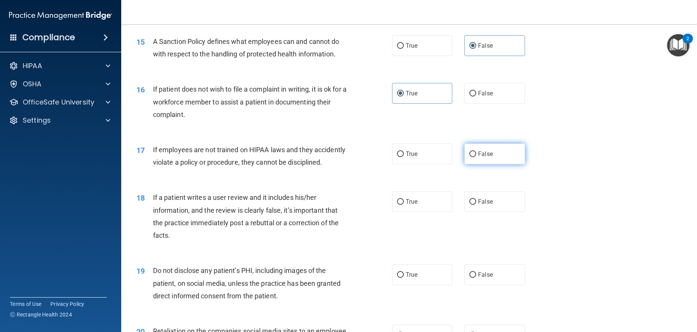
click at [490, 161] on label "False" at bounding box center [494, 154] width 60 height 21
click at [476, 157] on input "False" at bounding box center [472, 154] width 7 height 6
radio input "true"
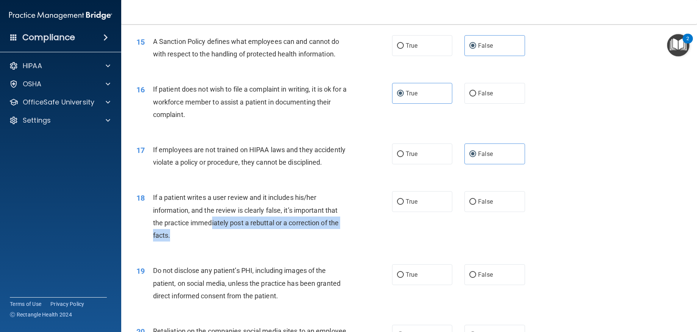
drag, startPoint x: 282, startPoint y: 253, endPoint x: 211, endPoint y: 230, distance: 74.1
click at [211, 230] on div "If a patient writes a user review and it includes his/her information, and the …" at bounding box center [253, 216] width 200 height 50
click at [154, 209] on span "If a patient writes a user review and it includes his/her information, and the …" at bounding box center [246, 217] width 186 height 46
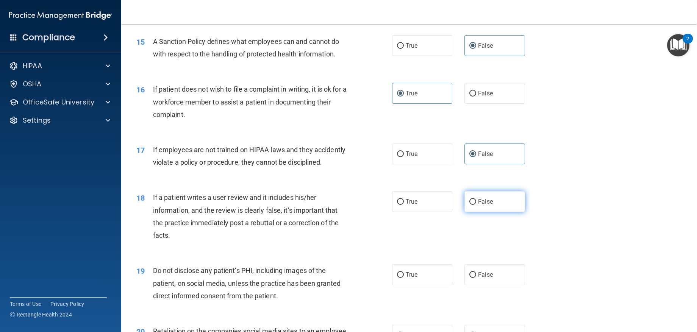
click at [510, 212] on label "False" at bounding box center [494, 201] width 60 height 21
click at [476, 205] on input "False" at bounding box center [472, 202] width 7 height 6
radio input "true"
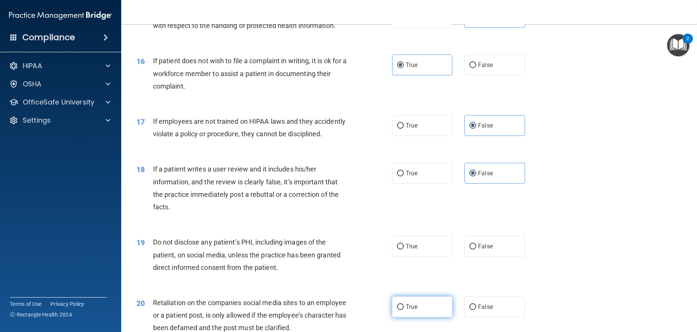
scroll to position [1060, 0]
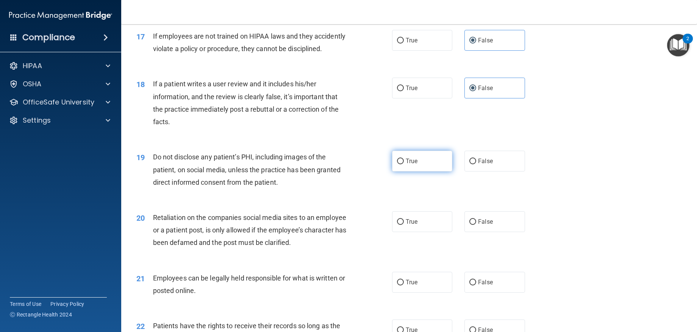
click at [408, 170] on label "True" at bounding box center [422, 161] width 60 height 21
click at [404, 164] on input "True" at bounding box center [400, 162] width 7 height 6
radio input "true"
click at [476, 232] on label "False" at bounding box center [494, 221] width 60 height 21
click at [476, 225] on input "False" at bounding box center [472, 222] width 7 height 6
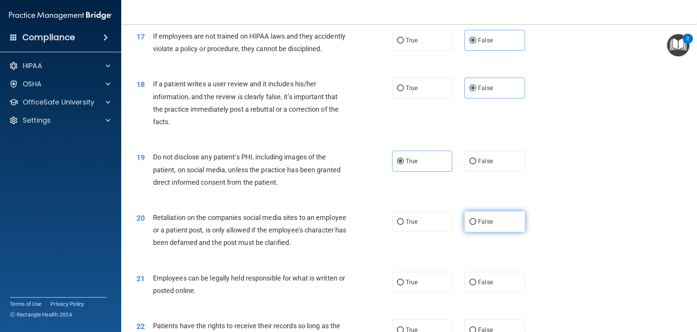
radio input "true"
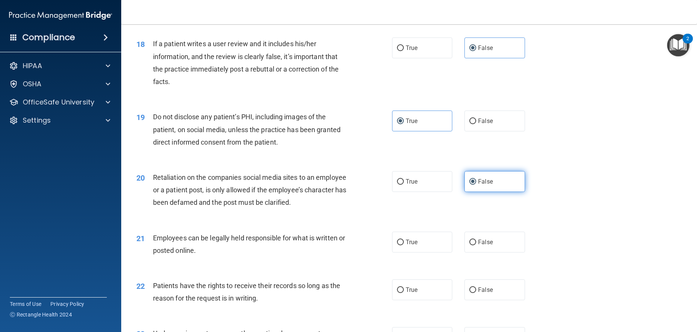
scroll to position [1136, 0]
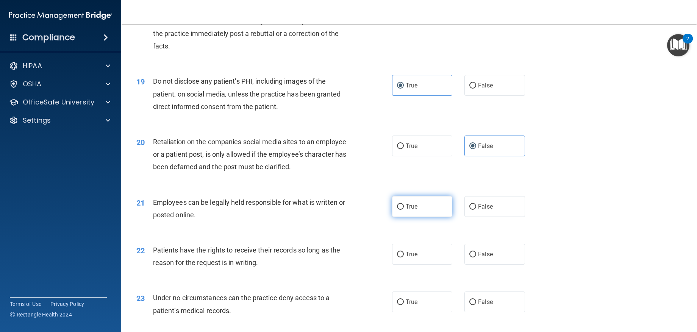
click at [414, 210] on span "True" at bounding box center [412, 206] width 12 height 7
click at [404, 210] on input "True" at bounding box center [400, 207] width 7 height 6
radio input "true"
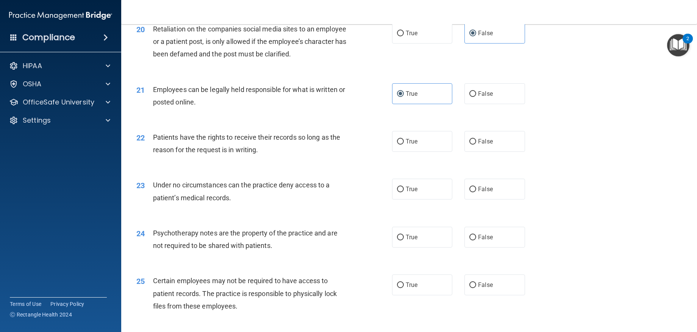
scroll to position [1250, 0]
click at [480, 151] on label "False" at bounding box center [494, 140] width 60 height 21
click at [476, 144] on input "False" at bounding box center [472, 141] width 7 height 6
radio input "true"
click at [471, 192] on input "False" at bounding box center [472, 189] width 7 height 6
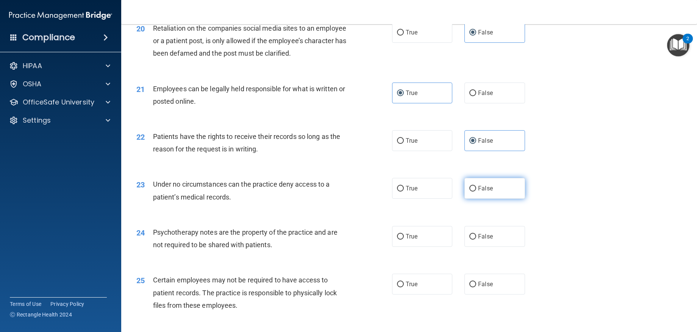
radio input "true"
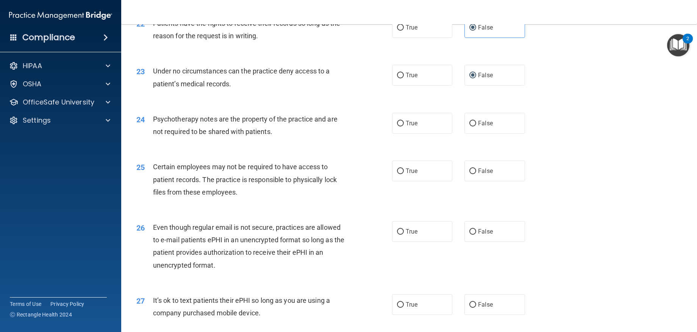
scroll to position [1363, 0]
drag, startPoint x: 483, startPoint y: 142, endPoint x: 435, endPoint y: 144, distance: 47.4
click at [483, 133] on label "False" at bounding box center [494, 122] width 60 height 21
click at [476, 126] on input "False" at bounding box center [472, 123] width 7 height 6
radio input "true"
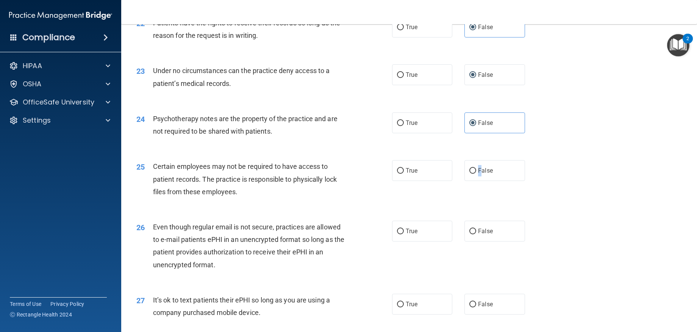
drag, startPoint x: 474, startPoint y: 180, endPoint x: 562, endPoint y: 152, distance: 91.4
click at [477, 175] on label "False" at bounding box center [494, 170] width 60 height 21
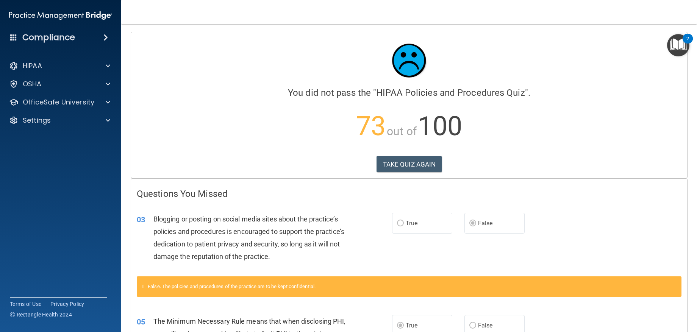
click at [676, 8] on nav "Toggle navigation CAMRYN WYNE camryn.wyne2022@gmail.com Manage My Enterprise We…" at bounding box center [409, 12] width 576 height 24
click at [403, 160] on button "TAKE QUIZ AGAIN" at bounding box center [409, 164] width 66 height 17
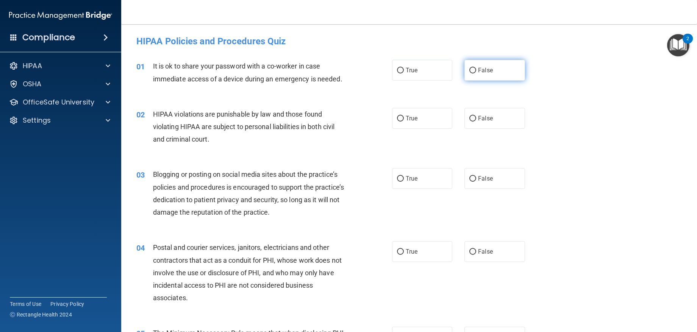
click at [471, 75] on label "False" at bounding box center [494, 70] width 60 height 21
click at [471, 73] on input "False" at bounding box center [472, 71] width 7 height 6
radio input "true"
drag, startPoint x: 501, startPoint y: 175, endPoint x: 482, endPoint y: 168, distance: 20.5
click at [484, 168] on label "False" at bounding box center [494, 178] width 60 height 21
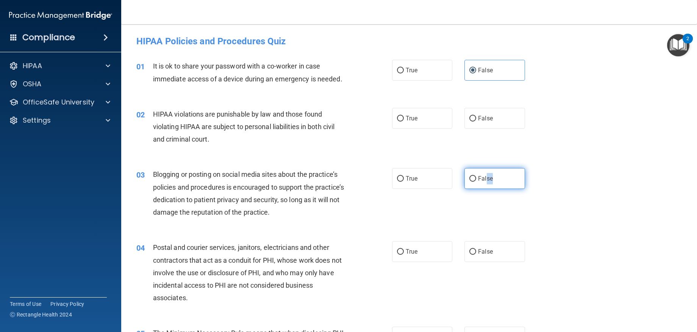
click at [482, 172] on label "False" at bounding box center [494, 178] width 60 height 21
click at [476, 176] on input "False" at bounding box center [472, 179] width 7 height 6
radio input "true"
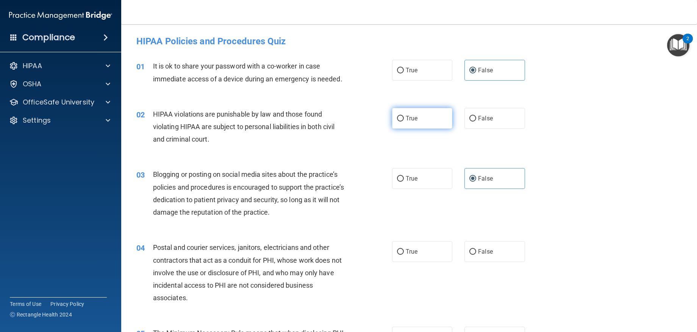
click at [411, 116] on span "True" at bounding box center [412, 118] width 12 height 7
click at [404, 116] on input "True" at bounding box center [400, 119] width 7 height 6
radio input "true"
click at [414, 254] on span "True" at bounding box center [412, 251] width 12 height 7
click at [404, 254] on input "True" at bounding box center [400, 252] width 7 height 6
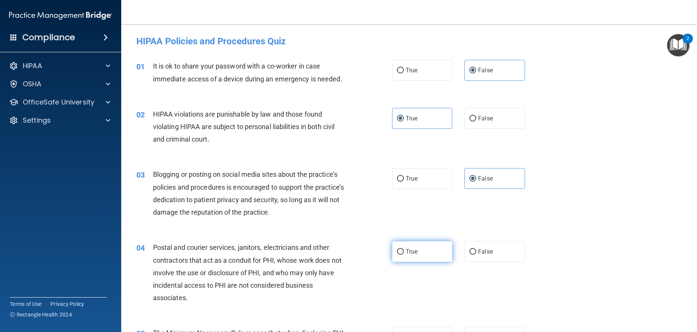
radio input "true"
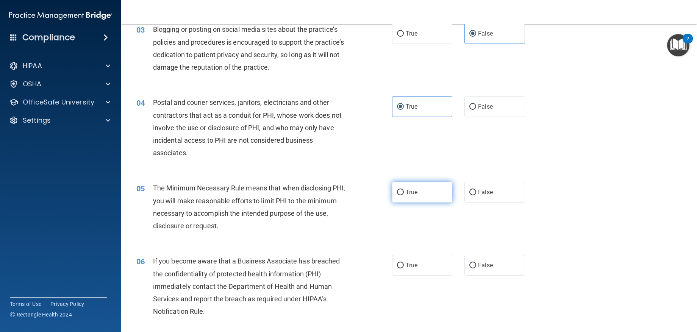
scroll to position [151, 0]
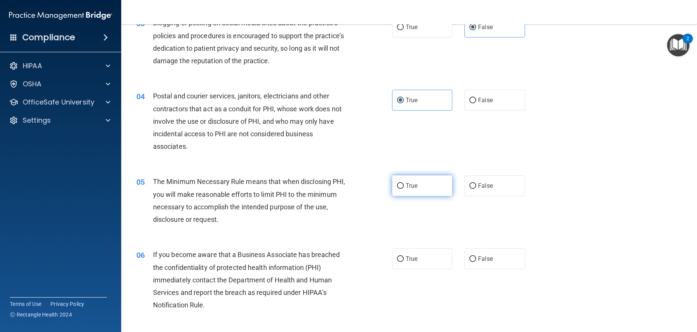
click at [408, 175] on label "True" at bounding box center [422, 185] width 60 height 21
click at [404, 183] on input "True" at bounding box center [400, 186] width 7 height 6
radio input "true"
click at [504, 254] on label "False" at bounding box center [494, 258] width 60 height 21
click at [476, 256] on input "False" at bounding box center [472, 259] width 7 height 6
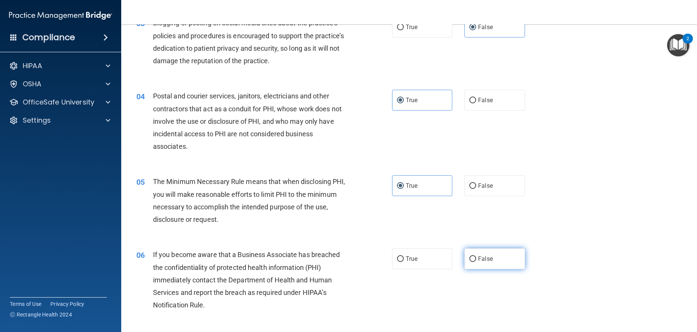
radio input "true"
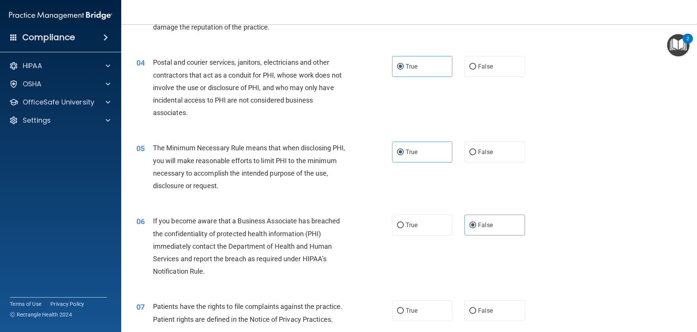
scroll to position [303, 0]
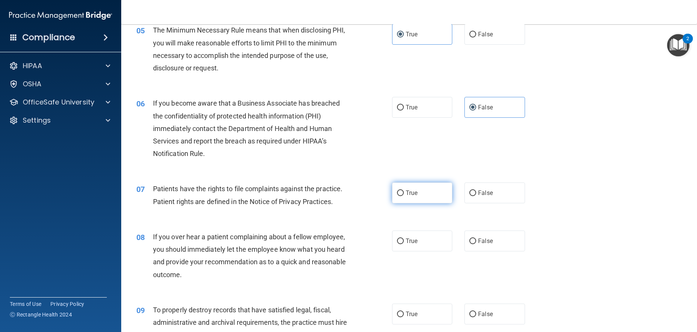
click at [403, 188] on label "True" at bounding box center [422, 193] width 60 height 21
click at [403, 190] on input "True" at bounding box center [400, 193] width 7 height 6
radio input "true"
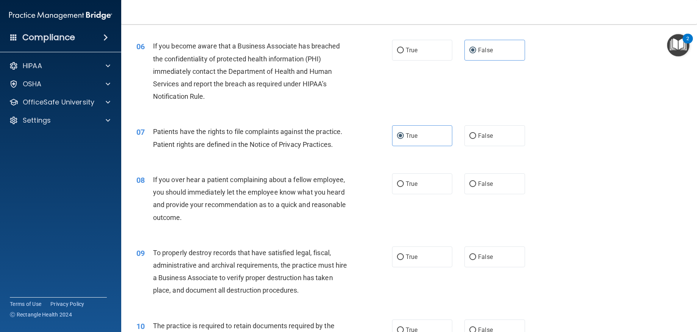
scroll to position [379, 0]
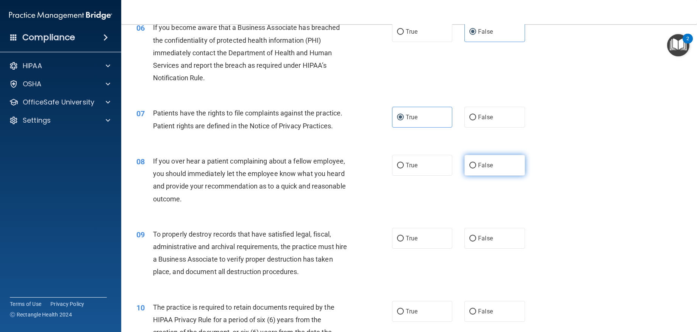
click at [482, 171] on label "False" at bounding box center [494, 165] width 60 height 21
click at [476, 169] on input "False" at bounding box center [472, 166] width 7 height 6
radio input "true"
click at [464, 245] on label "False" at bounding box center [494, 238] width 60 height 21
click at [469, 242] on input "False" at bounding box center [472, 239] width 7 height 6
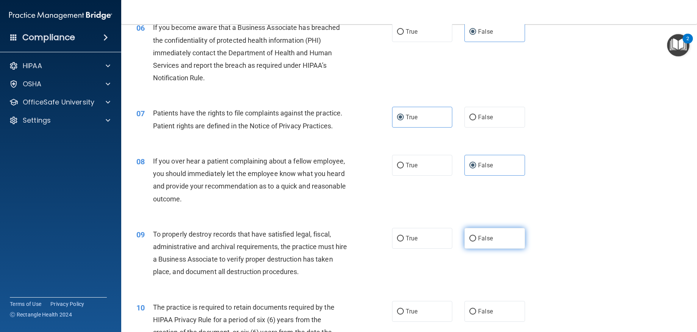
radio input "true"
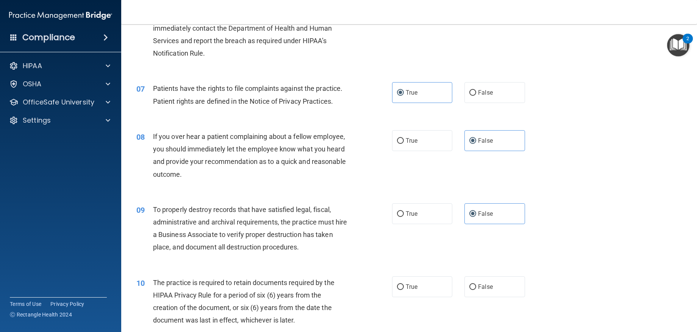
scroll to position [417, 0]
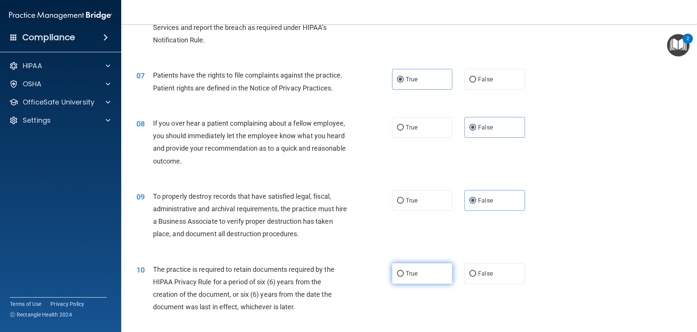
click at [423, 266] on label "True" at bounding box center [422, 273] width 60 height 21
click at [404, 271] on input "True" at bounding box center [400, 274] width 7 height 6
radio input "true"
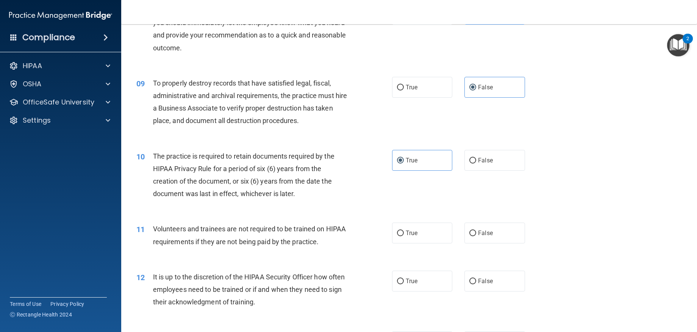
scroll to position [530, 0]
click at [496, 226] on label "False" at bounding box center [494, 232] width 60 height 21
click at [476, 230] on input "False" at bounding box center [472, 233] width 7 height 6
radio input "true"
click at [499, 282] on label "False" at bounding box center [494, 280] width 60 height 21
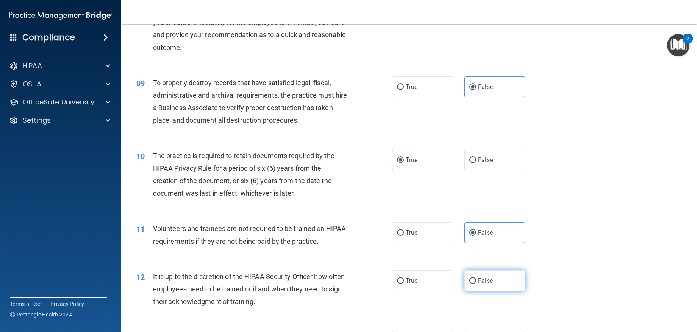
click at [476, 282] on input "False" at bounding box center [472, 281] width 7 height 6
radio input "true"
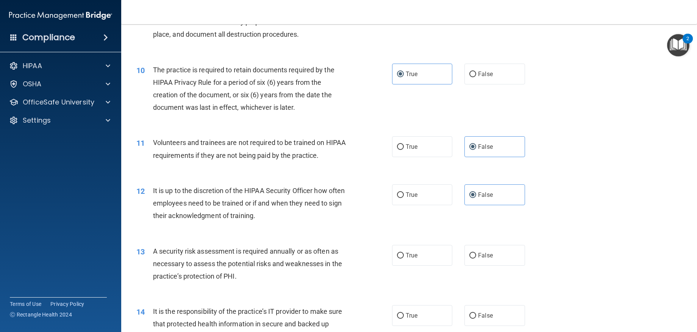
scroll to position [682, 0]
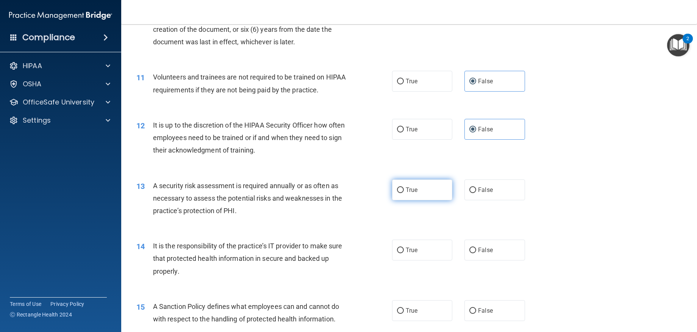
click at [417, 186] on label "True" at bounding box center [422, 189] width 60 height 21
click at [404, 187] on input "True" at bounding box center [400, 190] width 7 height 6
radio input "true"
click at [493, 249] on label "False" at bounding box center [494, 250] width 60 height 21
click at [476, 249] on input "False" at bounding box center [472, 251] width 7 height 6
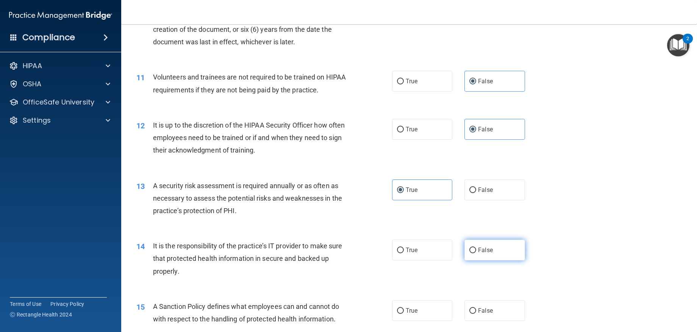
radio input "true"
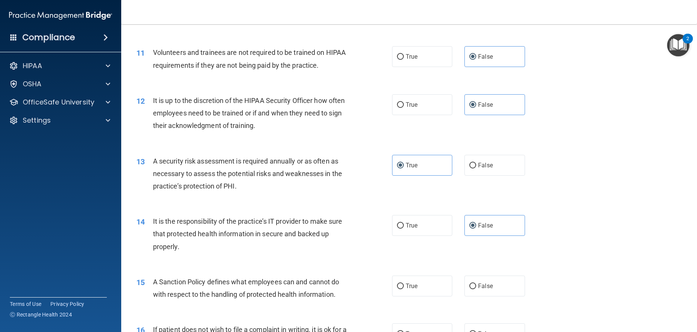
scroll to position [720, 0]
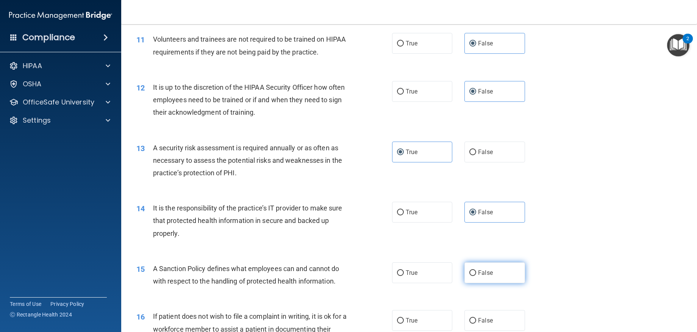
click at [495, 274] on label "False" at bounding box center [494, 272] width 60 height 21
click at [476, 274] on input "False" at bounding box center [472, 273] width 7 height 6
radio input "true"
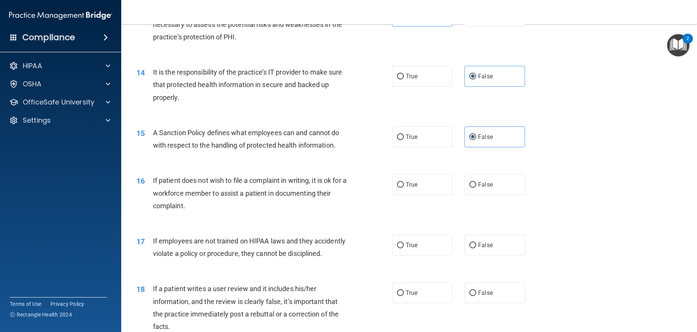
scroll to position [871, 0]
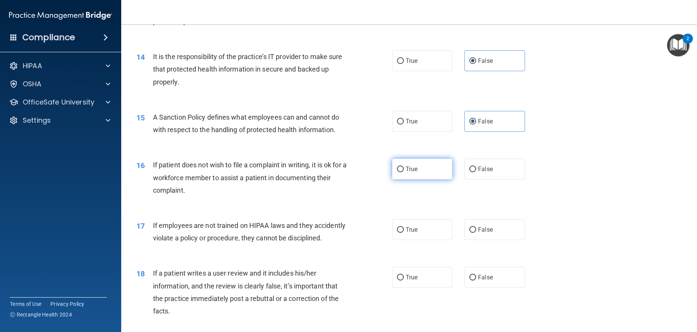
click at [415, 168] on label "True" at bounding box center [422, 169] width 60 height 21
click at [404, 168] on input "True" at bounding box center [400, 170] width 7 height 6
radio input "true"
click at [464, 236] on label "False" at bounding box center [494, 229] width 60 height 21
click at [469, 233] on input "False" at bounding box center [472, 230] width 7 height 6
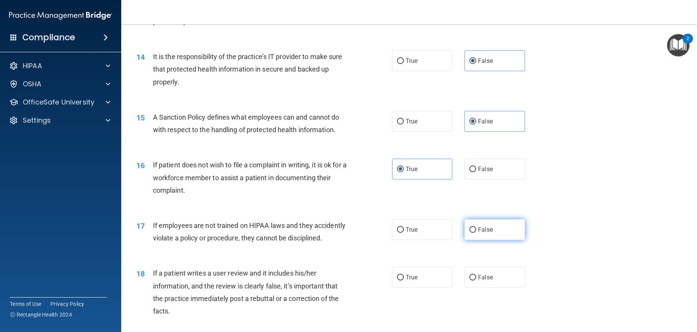
radio input "true"
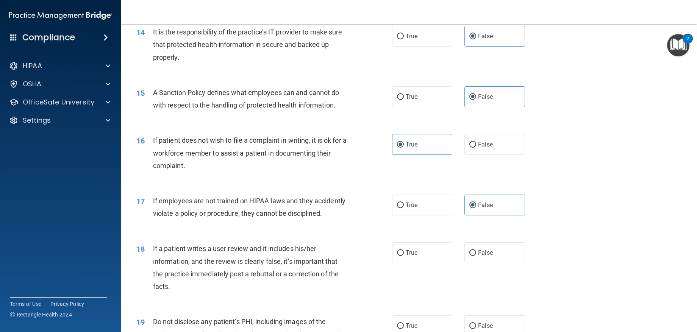
scroll to position [909, 0]
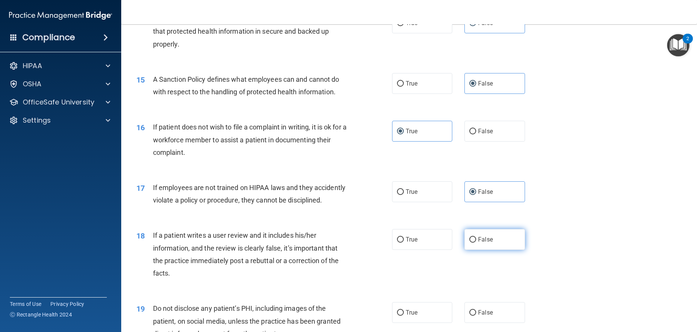
click at [478, 243] on span "False" at bounding box center [485, 239] width 15 height 7
click at [476, 243] on input "False" at bounding box center [472, 240] width 7 height 6
radio input "true"
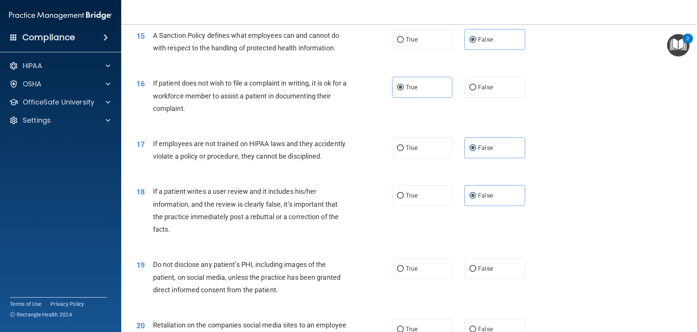
scroll to position [1022, 0]
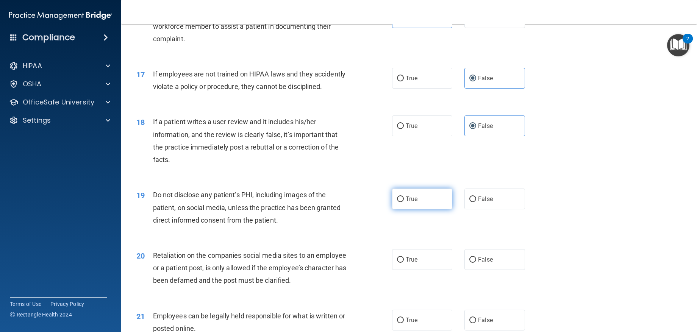
click at [411, 203] on span "True" at bounding box center [412, 198] width 12 height 7
click at [404, 202] on input "True" at bounding box center [400, 200] width 7 height 6
radio input "true"
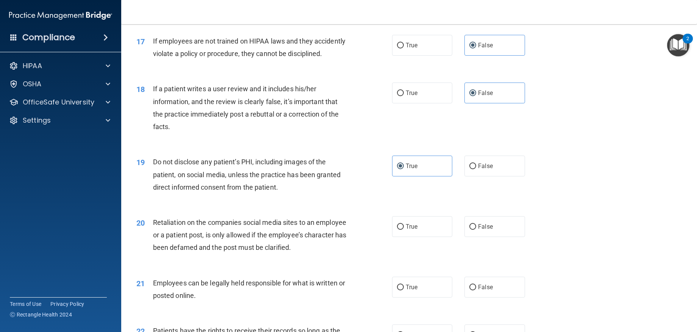
scroll to position [1098, 0]
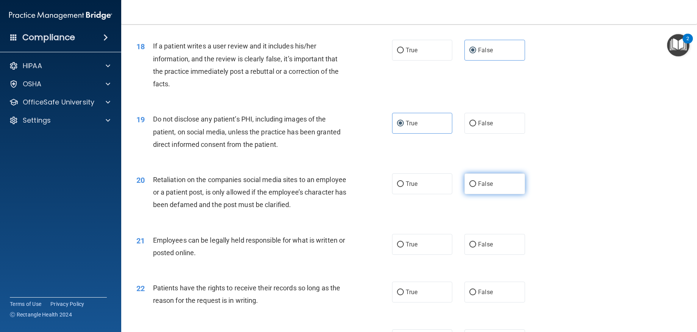
click at [469, 187] on input "False" at bounding box center [472, 184] width 7 height 6
radio input "true"
click at [397, 248] on input "True" at bounding box center [400, 245] width 7 height 6
radio input "true"
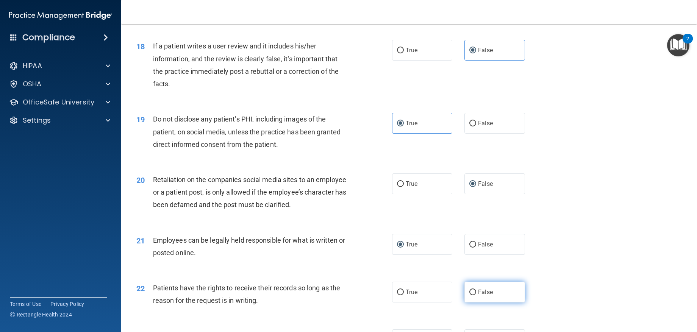
click at [480, 296] on span "False" at bounding box center [485, 292] width 15 height 7
click at [476, 295] on input "False" at bounding box center [472, 293] width 7 height 6
radio input "true"
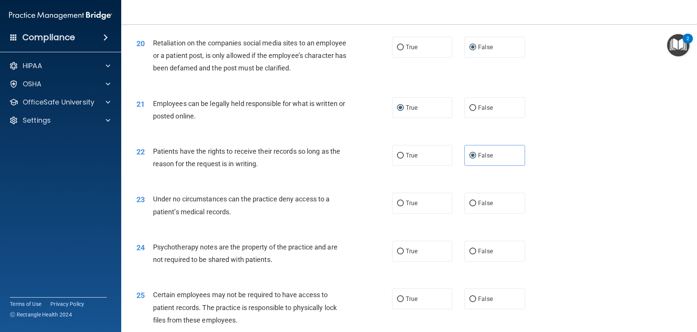
scroll to position [1250, 0]
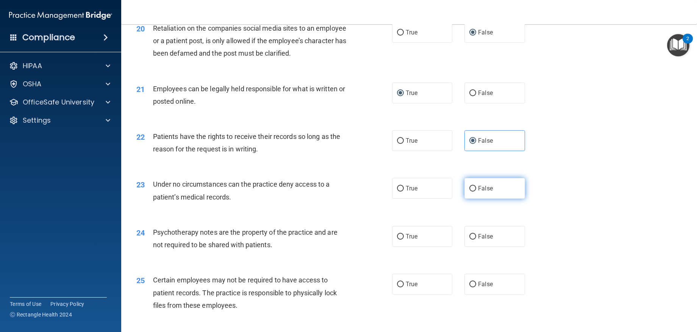
click at [472, 199] on label "False" at bounding box center [494, 188] width 60 height 21
click at [472, 192] on input "False" at bounding box center [472, 189] width 7 height 6
radio input "true"
click at [471, 247] on label "False" at bounding box center [494, 236] width 60 height 21
click at [471, 240] on input "False" at bounding box center [472, 237] width 7 height 6
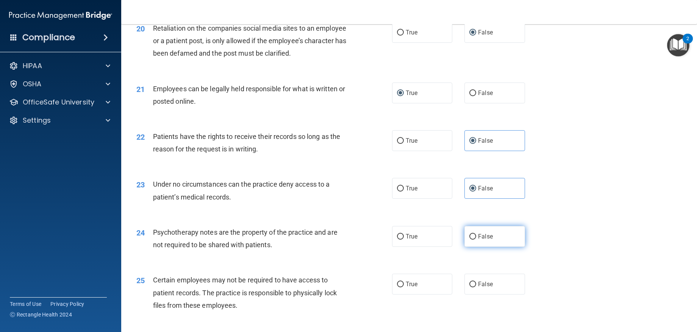
radio input "true"
click at [425, 295] on label "True" at bounding box center [422, 284] width 60 height 21
click at [404, 287] on input "True" at bounding box center [400, 285] width 7 height 6
radio input "true"
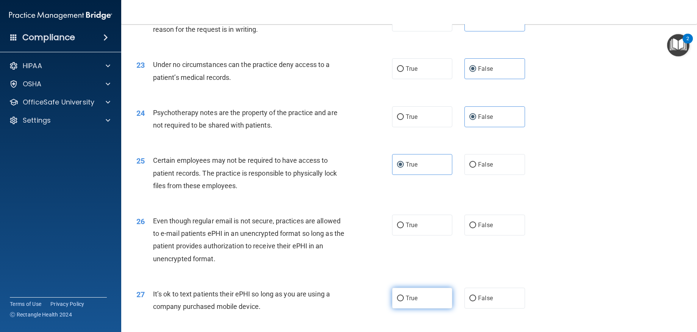
scroll to position [1401, 0]
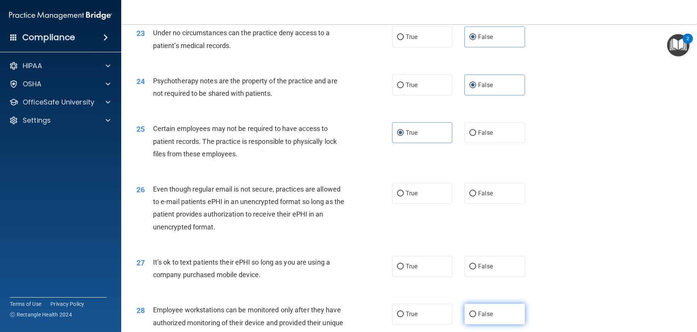
click at [486, 321] on label "False" at bounding box center [494, 314] width 60 height 21
click at [476, 317] on input "False" at bounding box center [472, 315] width 7 height 6
radio input "true"
click at [438, 200] on label "True" at bounding box center [422, 193] width 60 height 21
click at [404, 197] on input "True" at bounding box center [400, 194] width 7 height 6
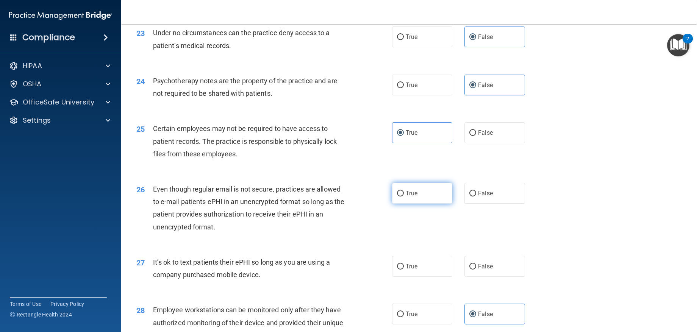
radio input "true"
click at [470, 270] on input "False" at bounding box center [472, 267] width 7 height 6
radio input "true"
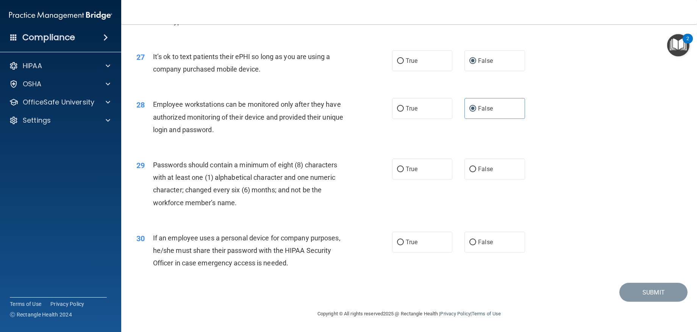
scroll to position [1619, 0]
click at [406, 170] on span "True" at bounding box center [412, 168] width 12 height 7
click at [404, 170] on input "True" at bounding box center [400, 170] width 7 height 6
radio input "true"
drag, startPoint x: 508, startPoint y: 239, endPoint x: 504, endPoint y: 246, distance: 7.7
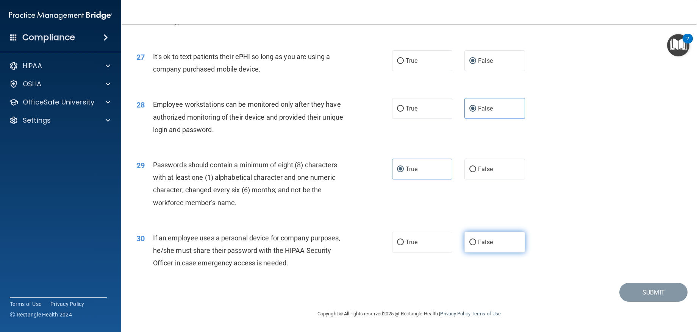
click at [508, 240] on label "False" at bounding box center [494, 242] width 60 height 21
click at [476, 240] on input "False" at bounding box center [472, 243] width 7 height 6
radio input "true"
click at [638, 286] on button "Submit" at bounding box center [653, 292] width 68 height 19
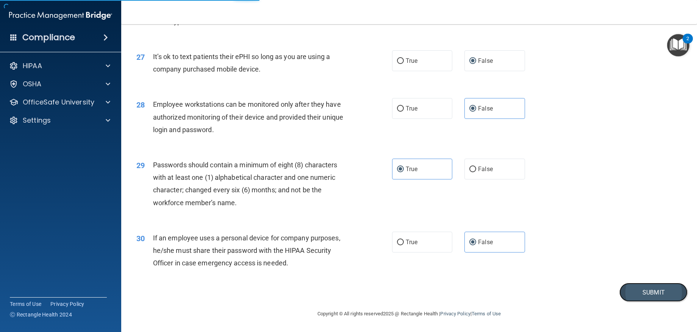
click at [648, 293] on button "Submit" at bounding box center [653, 292] width 68 height 19
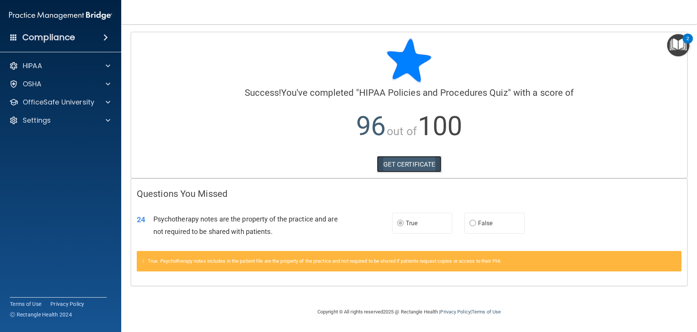
click at [390, 163] on link "GET CERTIFICATE" at bounding box center [409, 164] width 65 height 17
click at [684, 52] on img "Open Resource Center, 2 new notifications" at bounding box center [678, 45] width 22 height 22
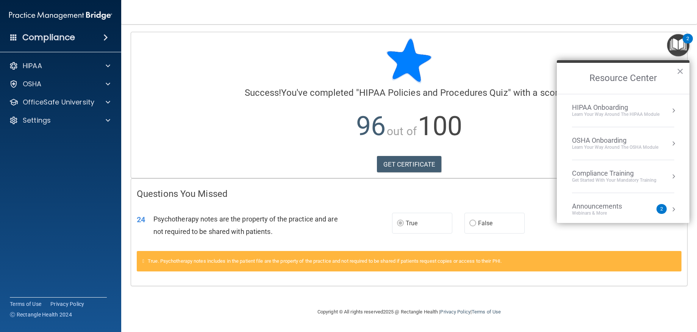
click at [623, 142] on div "OSHA Onboarding" at bounding box center [615, 140] width 86 height 8
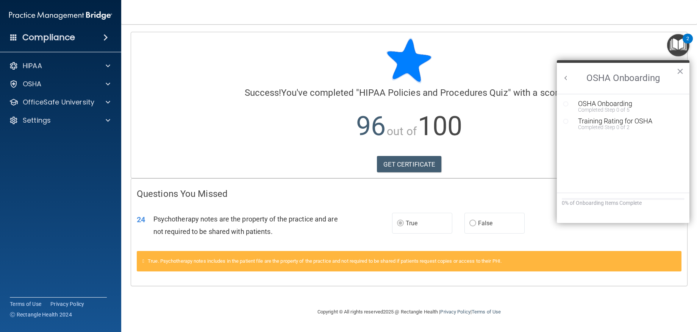
click at [567, 78] on button "Back to Resource Center Home" at bounding box center [566, 78] width 8 height 8
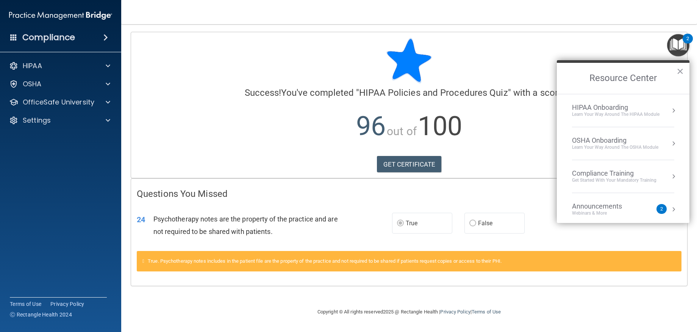
click at [608, 106] on div "HIPAA Onboarding" at bounding box center [615, 107] width 87 height 8
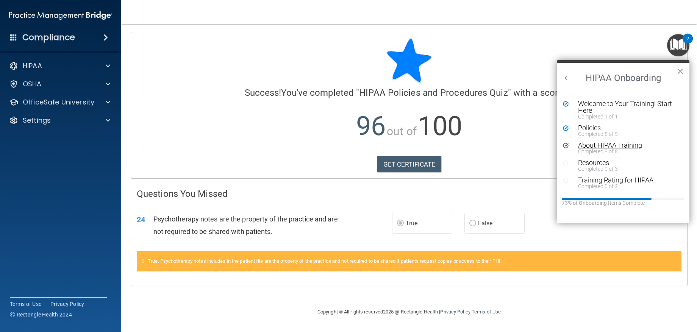
click at [595, 144] on div "About HIPAA Training" at bounding box center [625, 145] width 95 height 7
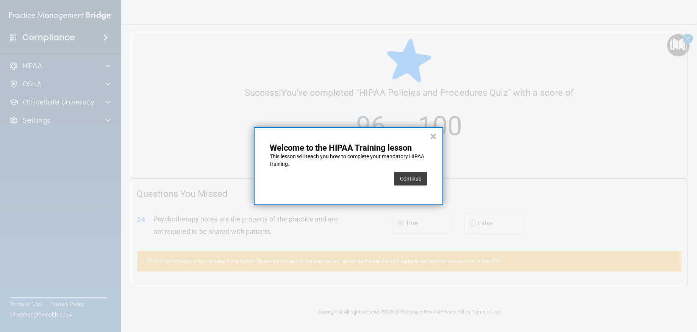
click at [420, 180] on button "Continue" at bounding box center [410, 179] width 33 height 14
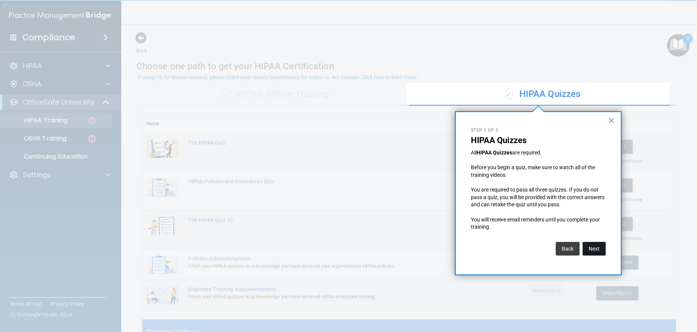
click at [582, 250] on button "Next" at bounding box center [593, 249] width 23 height 14
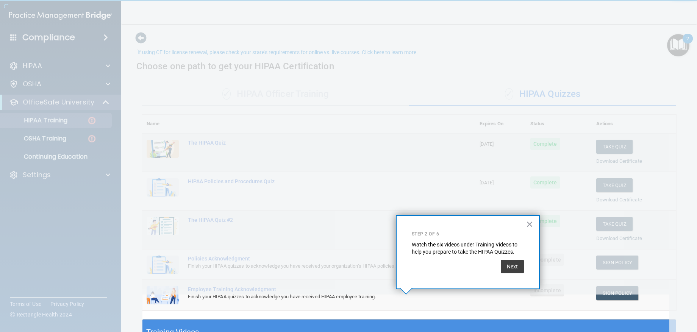
scroll to position [25, 0]
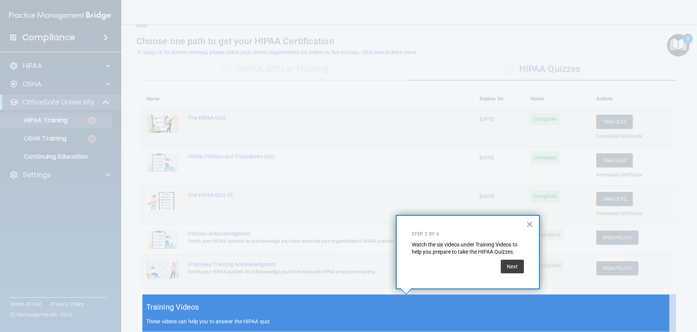
drag, startPoint x: 517, startPoint y: 258, endPoint x: 515, endPoint y: 251, distance: 7.0
click at [516, 258] on div "Next" at bounding box center [512, 264] width 23 height 17
drag, startPoint x: 532, startPoint y: 221, endPoint x: 528, endPoint y: 223, distance: 4.6
click at [529, 222] on button "×" at bounding box center [529, 224] width 7 height 12
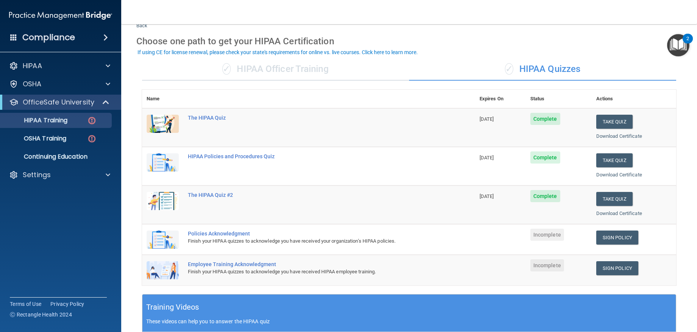
click at [529, 72] on div "✓ HIPAA Quizzes" at bounding box center [542, 69] width 267 height 23
drag, startPoint x: 337, startPoint y: 62, endPoint x: 332, endPoint y: 64, distance: 4.8
click at [334, 63] on div "✓ HIPAA Officer Training" at bounding box center [275, 69] width 267 height 23
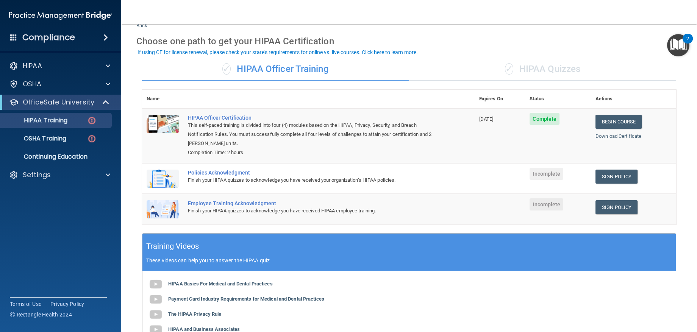
click at [300, 68] on div "✓ HIPAA Officer Training" at bounding box center [275, 69] width 267 height 23
click at [525, 60] on div "✓ HIPAA Quizzes" at bounding box center [542, 69] width 267 height 23
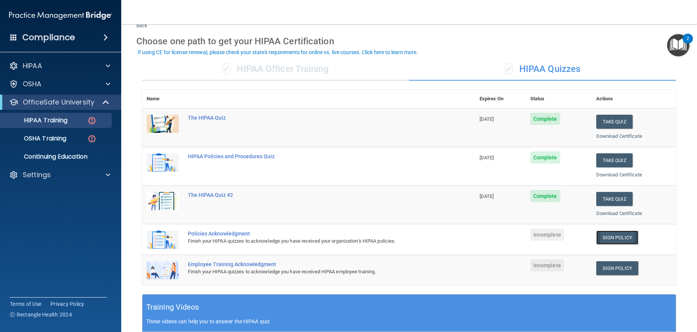
click at [610, 237] on link "Sign Policy" at bounding box center [617, 238] width 42 height 14
click at [608, 263] on link "Sign Policy" at bounding box center [617, 268] width 42 height 14
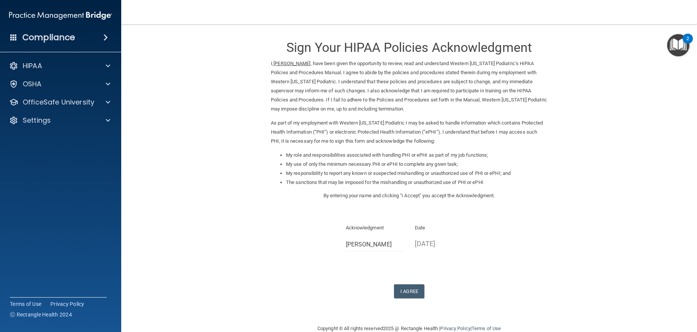
scroll to position [15, 0]
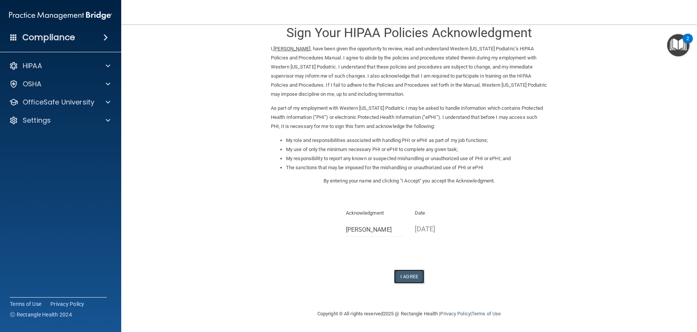
click at [403, 273] on button "I Agree" at bounding box center [409, 277] width 30 height 14
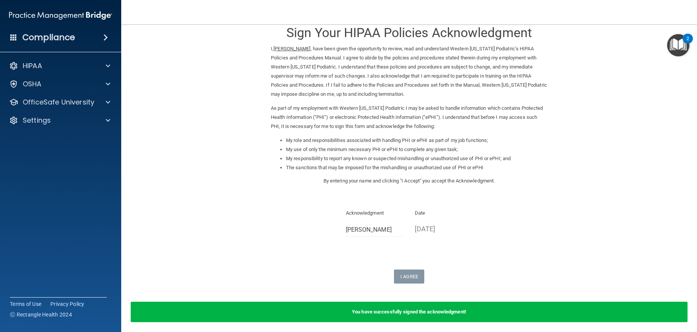
click at [431, 311] on b "You have successfully signed the acknowledgment!" at bounding box center [409, 312] width 114 height 6
click at [674, 46] on img "Open Resource Center, 2 new notifications" at bounding box center [678, 45] width 22 height 22
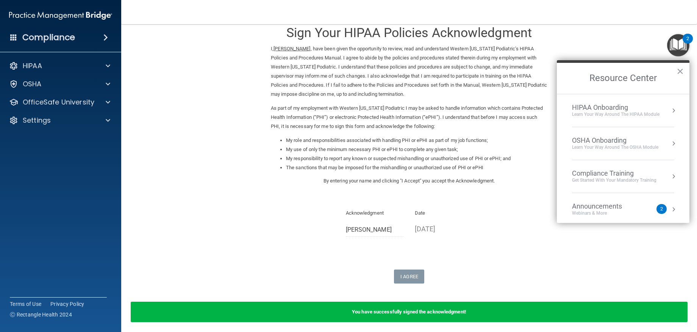
click at [612, 110] on div "HIPAA Onboarding" at bounding box center [615, 107] width 87 height 8
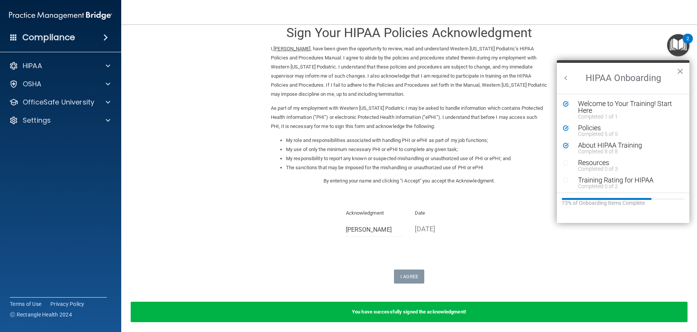
scroll to position [0, 0]
click at [608, 140] on li "Policies Completed 5 of 5" at bounding box center [623, 133] width 120 height 17
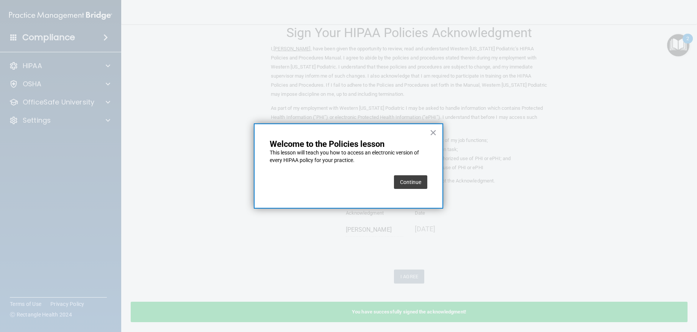
click at [419, 174] on div "Continue" at bounding box center [410, 182] width 33 height 21
click at [416, 178] on button "Continue" at bounding box center [410, 182] width 33 height 14
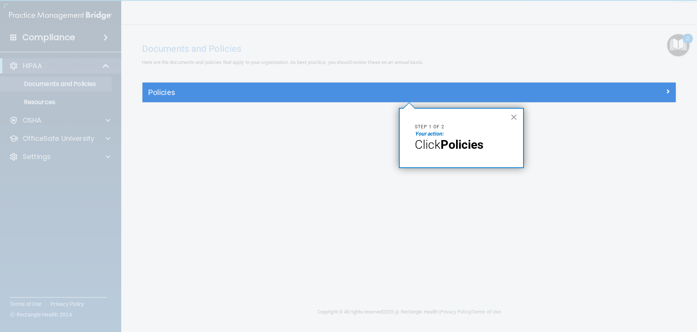
click at [98, 58] on div at bounding box center [71, 166] width 142 height 332
click at [73, 75] on div at bounding box center [71, 166] width 142 height 332
click at [477, 160] on div "× Step 1 of 2 Your action: Click Policies" at bounding box center [461, 138] width 125 height 60
click at [513, 117] on button "×" at bounding box center [513, 117] width 7 height 12
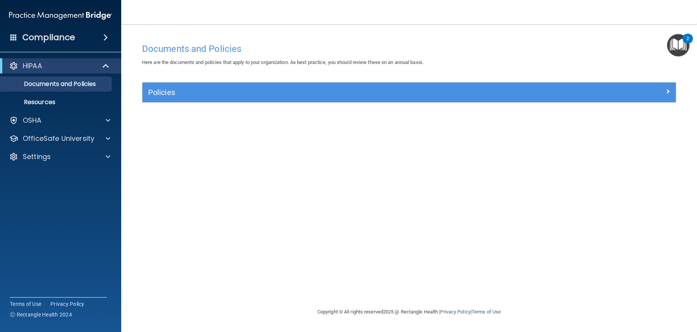
click at [63, 60] on div "HIPAA" at bounding box center [60, 65] width 121 height 15
click at [40, 67] on p "HIPAA" at bounding box center [32, 65] width 19 height 9
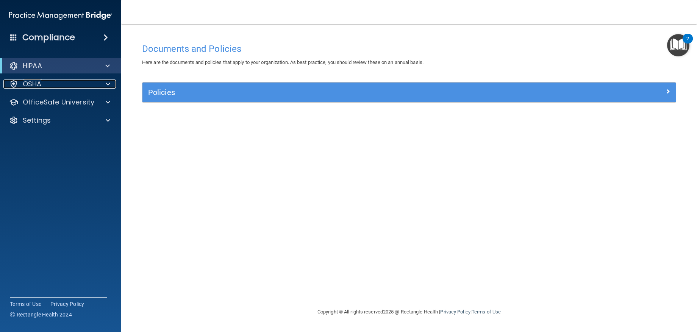
click at [42, 81] on div "OSHA" at bounding box center [50, 84] width 94 height 9
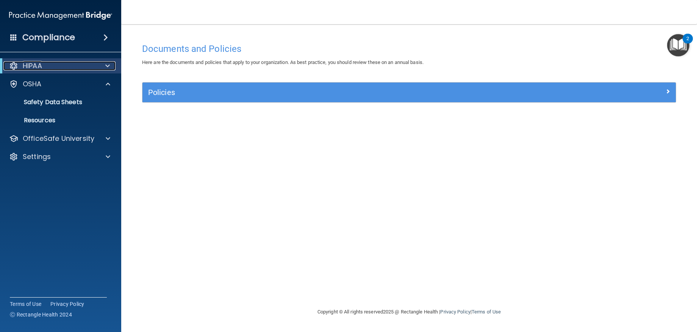
click at [42, 70] on p "HIPAA" at bounding box center [32, 65] width 19 height 9
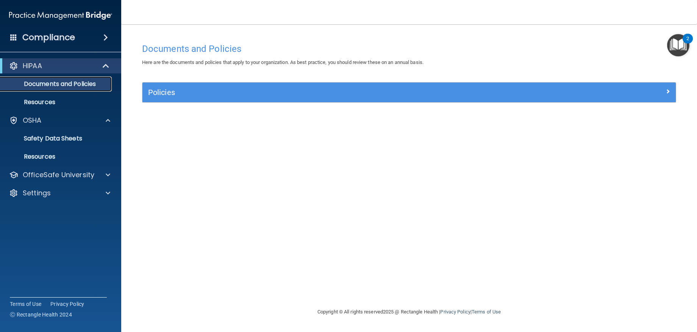
drag, startPoint x: 43, startPoint y: 78, endPoint x: 44, endPoint y: 86, distance: 8.7
click at [43, 79] on link "Documents and Policies" at bounding box center [51, 83] width 119 height 15
click at [44, 86] on p "Documents and Policies" at bounding box center [56, 84] width 103 height 8
click at [684, 50] on img "Open Resource Center, 2 new notifications" at bounding box center [678, 45] width 22 height 22
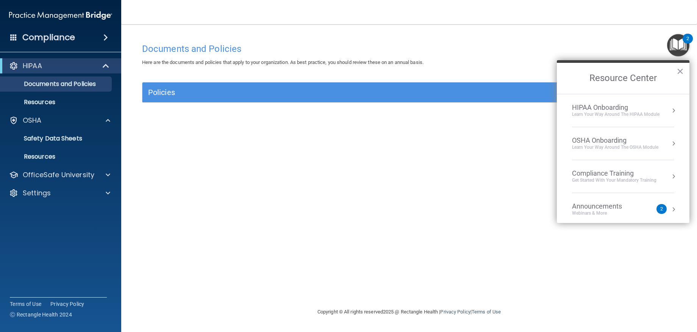
click at [612, 113] on div "Learn Your Way around the HIPAA module" at bounding box center [615, 114] width 87 height 6
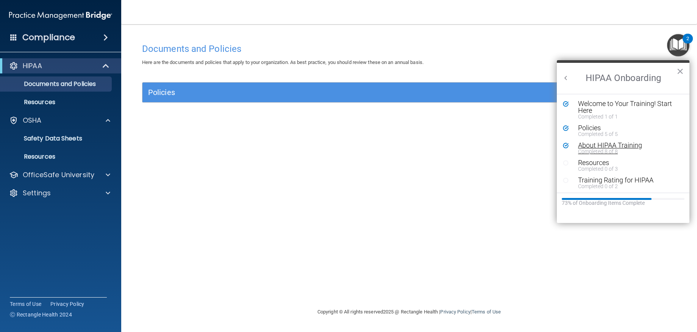
click at [599, 147] on div "About HIPAA Training" at bounding box center [625, 145] width 95 height 7
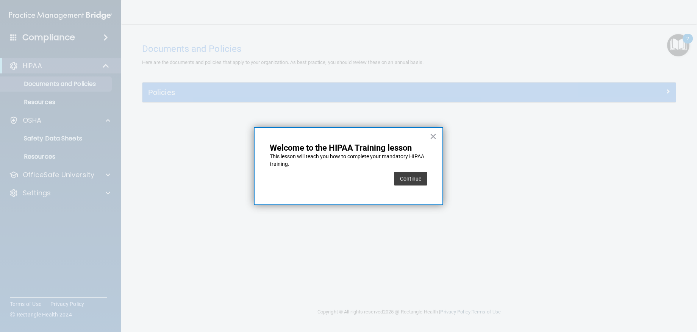
drag, startPoint x: 421, startPoint y: 191, endPoint x: 418, endPoint y: 187, distance: 5.1
click at [422, 191] on div "× Welcome to the HIPAA Training lesson This lesson will teach you how to comple…" at bounding box center [348, 166] width 189 height 78
click at [413, 181] on button "Continue" at bounding box center [410, 179] width 33 height 14
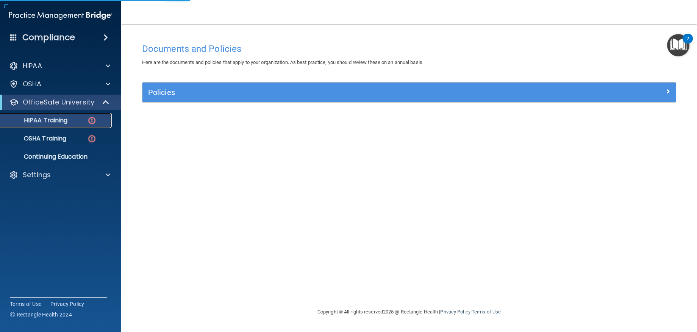
click at [70, 118] on div "HIPAA Training" at bounding box center [56, 121] width 103 height 8
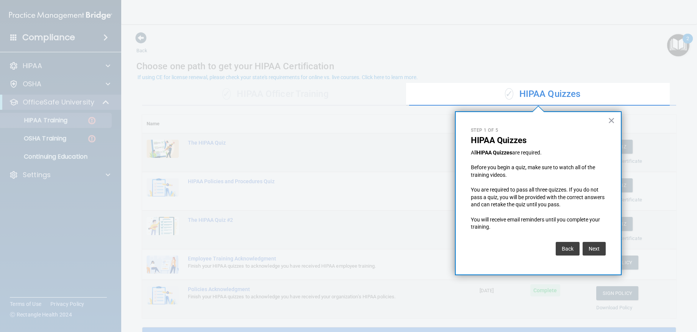
click at [607, 119] on div "× Step 1 of 5 HIPAA Quizzes All HIPAA Quizzes are required. Before you begin a …" at bounding box center [538, 193] width 167 height 164
click at [610, 120] on button "×" at bounding box center [611, 120] width 7 height 12
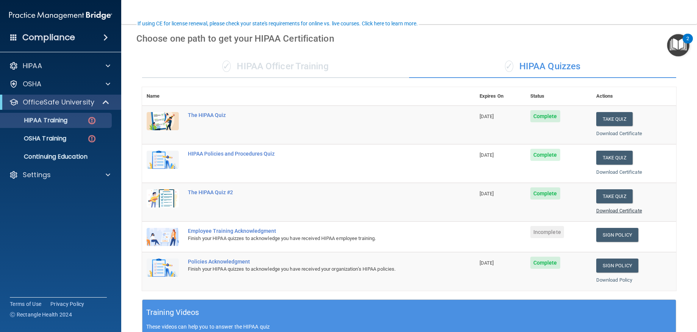
scroll to position [76, 0]
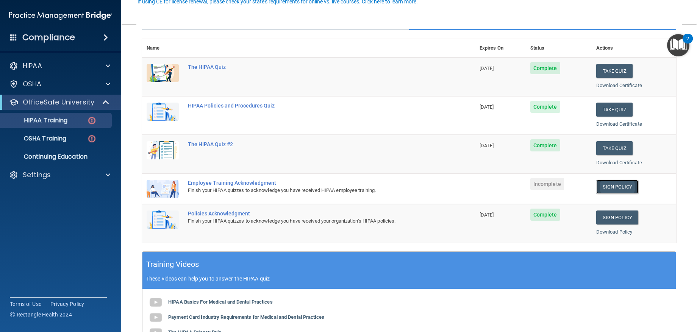
click at [602, 188] on link "Sign Policy" at bounding box center [617, 187] width 42 height 14
click at [621, 187] on link "Sign Policy" at bounding box center [617, 187] width 42 height 14
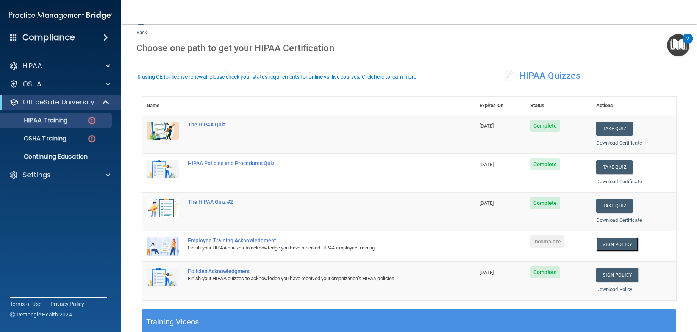
scroll to position [0, 0]
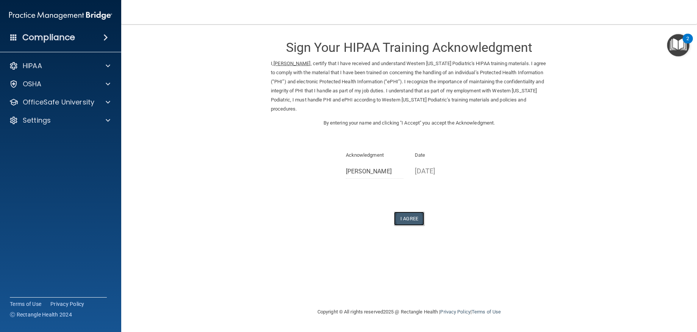
click at [396, 212] on button "I Agree" at bounding box center [409, 219] width 30 height 14
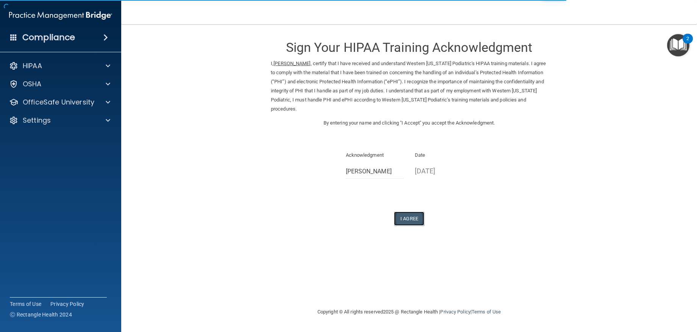
click at [412, 213] on button "I Agree" at bounding box center [409, 219] width 30 height 14
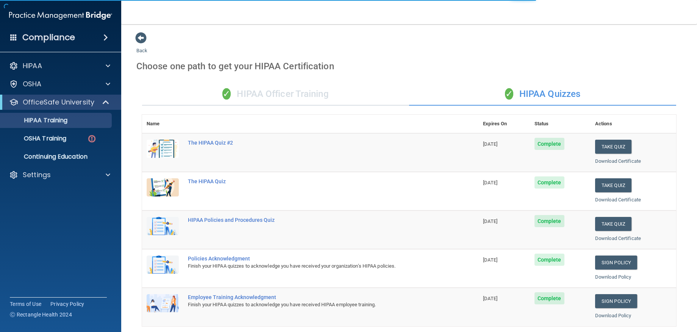
scroll to position [114, 0]
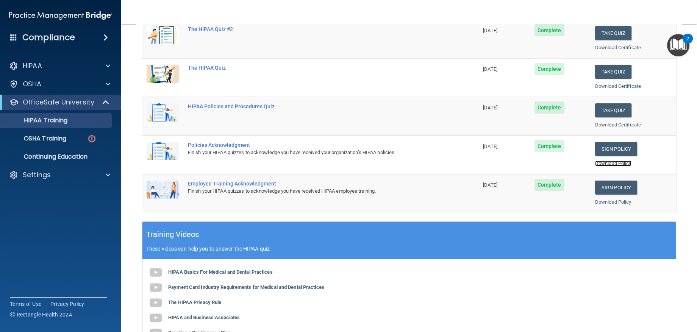
click at [599, 162] on link "Download Policy" at bounding box center [613, 164] width 36 height 6
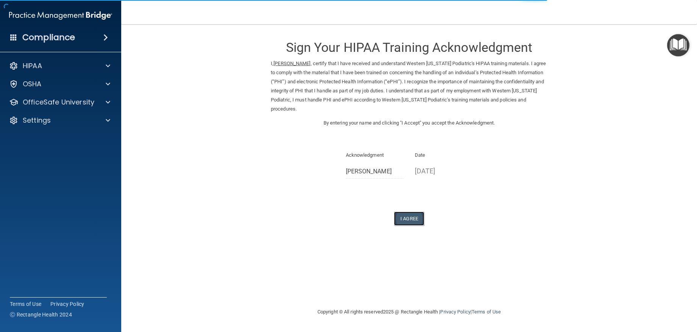
click at [410, 212] on button "I Agree" at bounding box center [409, 219] width 30 height 14
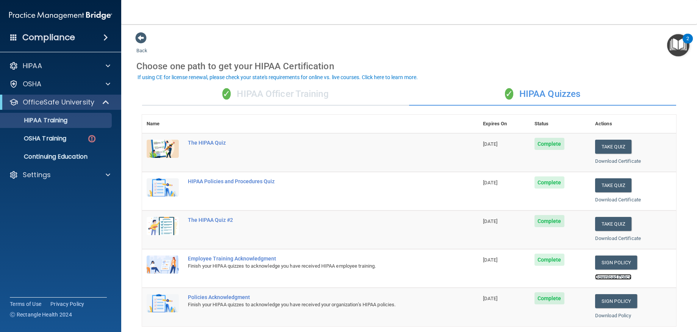
click at [603, 276] on link "Download Policy" at bounding box center [613, 277] width 36 height 6
click at [298, 95] on div "✓ HIPAA Officer Training" at bounding box center [275, 94] width 267 height 23
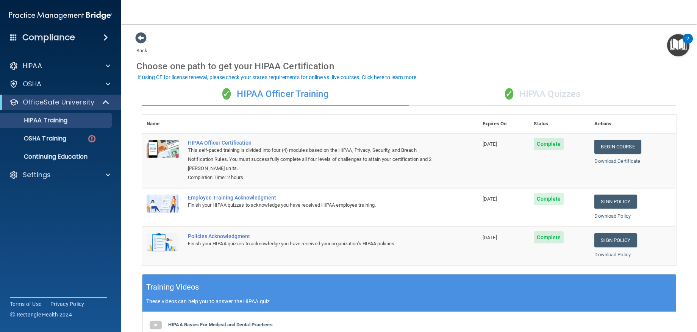
click at [528, 95] on div "✓ HIPAA Quizzes" at bounding box center [542, 94] width 267 height 23
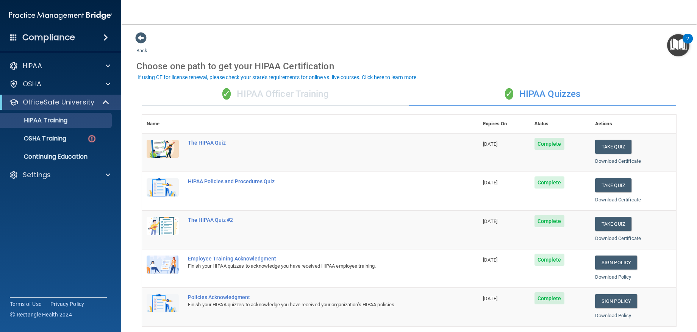
click at [266, 98] on div "✓ HIPAA Officer Training" at bounding box center [275, 94] width 267 height 23
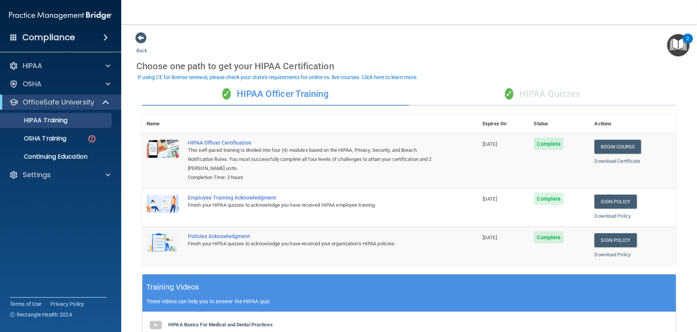
click at [536, 92] on div "✓ HIPAA Quizzes" at bounding box center [542, 94] width 267 height 23
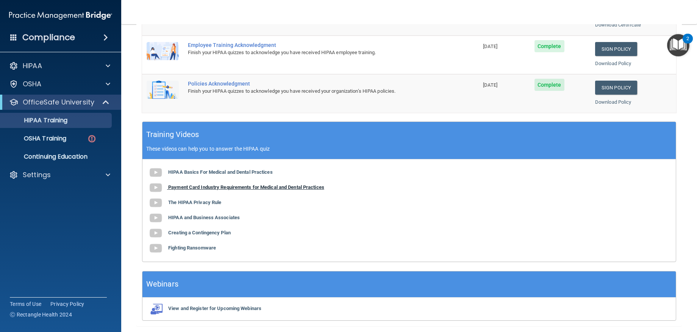
scroll to position [238, 0]
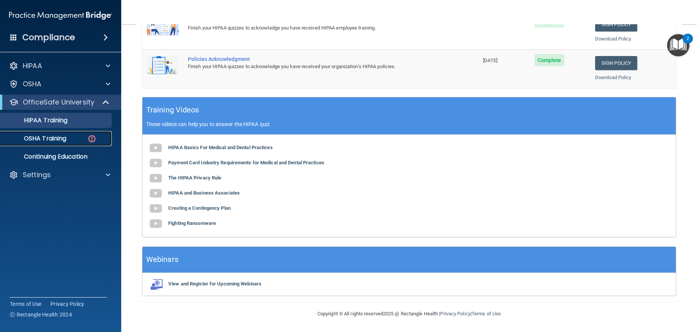
click at [97, 138] on div "OSHA Training" at bounding box center [56, 139] width 103 height 8
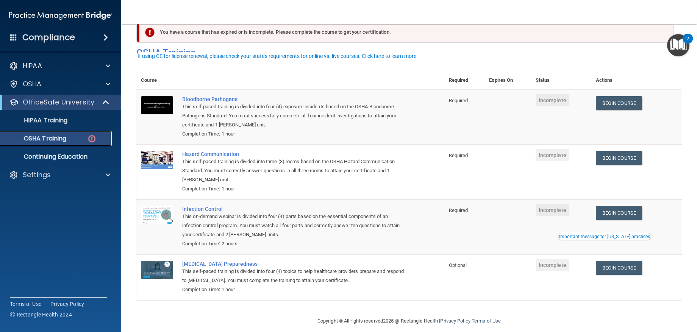
scroll to position [25, 0]
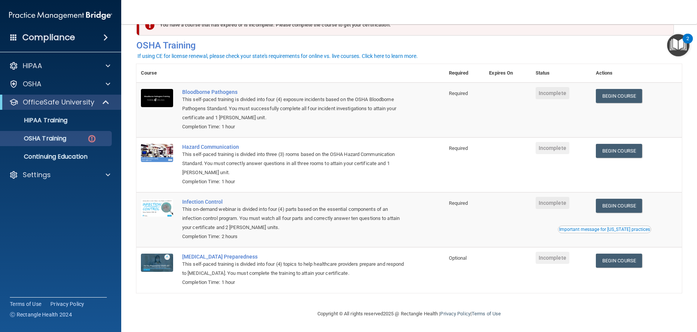
click at [14, 3] on div "Compliance" at bounding box center [61, 23] width 106 height 46
click at [616, 95] on link "Begin Course" at bounding box center [619, 96] width 46 height 14
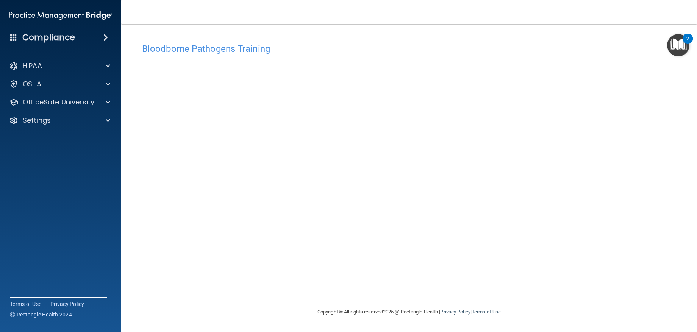
click at [31, 2] on div "Compliance" at bounding box center [61, 23] width 106 height 46
click at [673, 44] on img "Open Resource Center, 2 new notifications" at bounding box center [678, 45] width 22 height 22
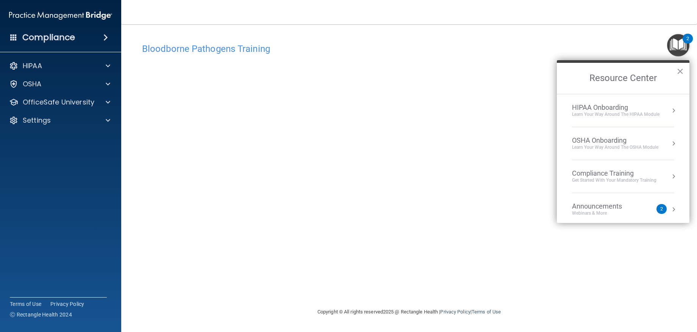
click at [674, 39] on img "Open Resource Center, 2 new notifications" at bounding box center [678, 45] width 22 height 22
